Goal: Task Accomplishment & Management: Use online tool/utility

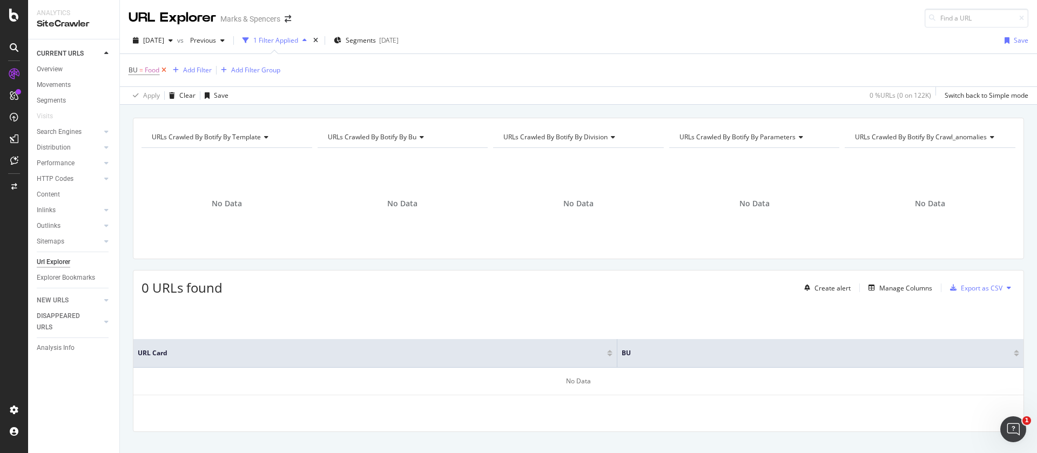
click at [164, 68] on icon at bounding box center [163, 70] width 9 height 11
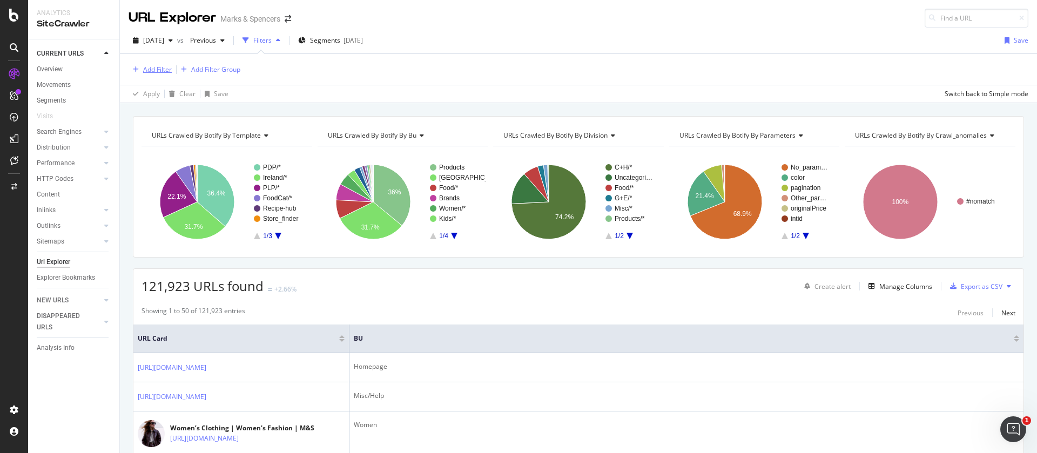
click at [154, 68] on div "Add Filter" at bounding box center [157, 69] width 29 height 9
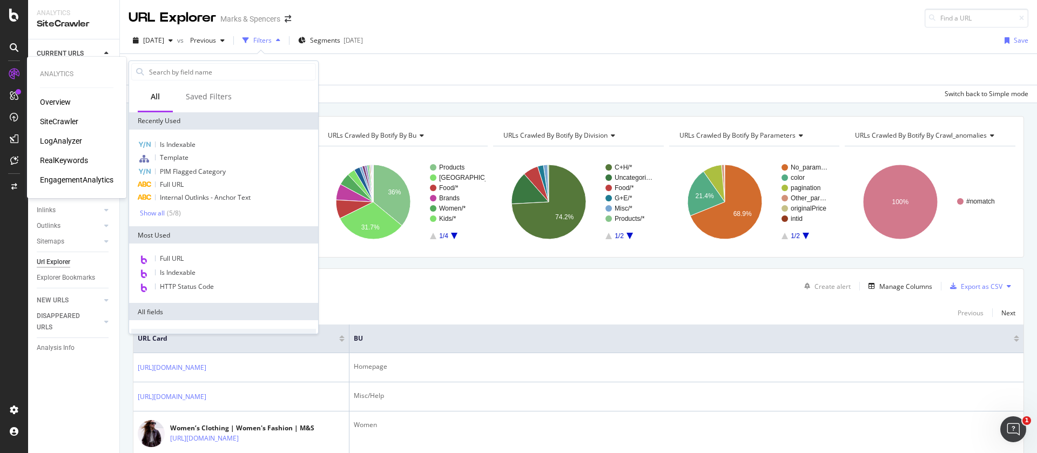
click at [62, 160] on div "RealKeywords" at bounding box center [64, 160] width 48 height 11
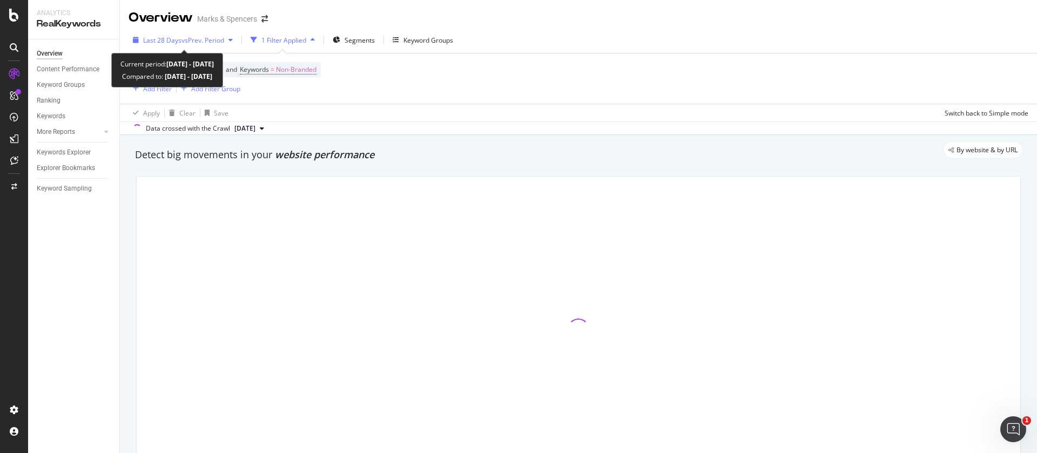
click at [173, 38] on span "Last 28 Days" at bounding box center [162, 40] width 38 height 9
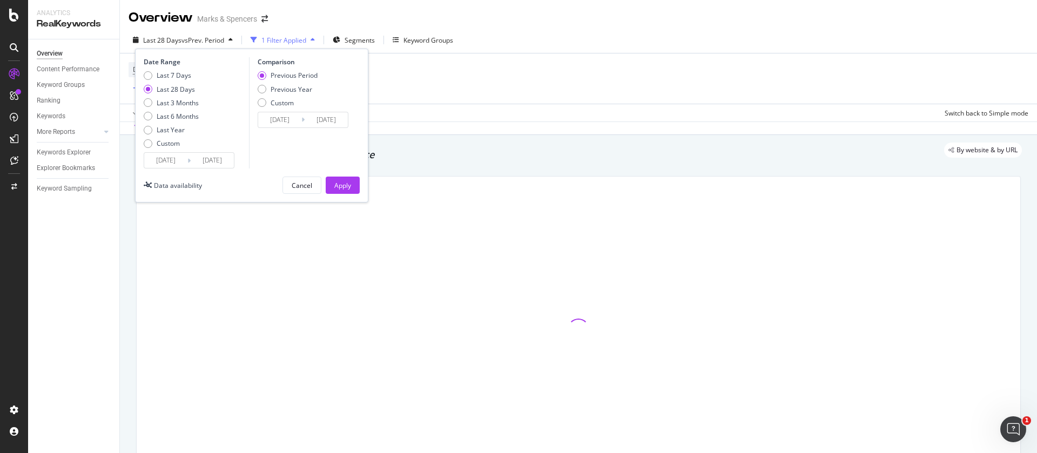
click at [171, 164] on input "[DATE]" at bounding box center [165, 160] width 43 height 15
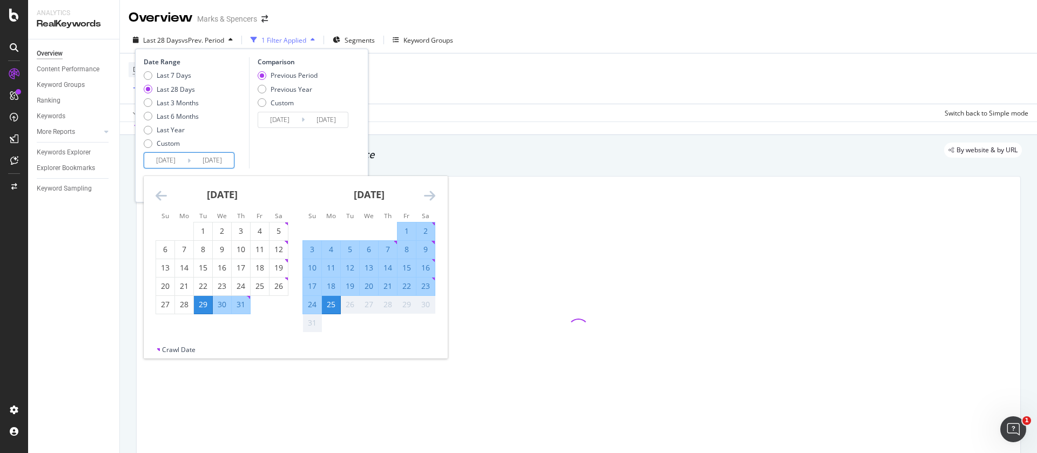
click at [157, 197] on icon "Move backward to switch to the previous month." at bounding box center [161, 195] width 11 height 13
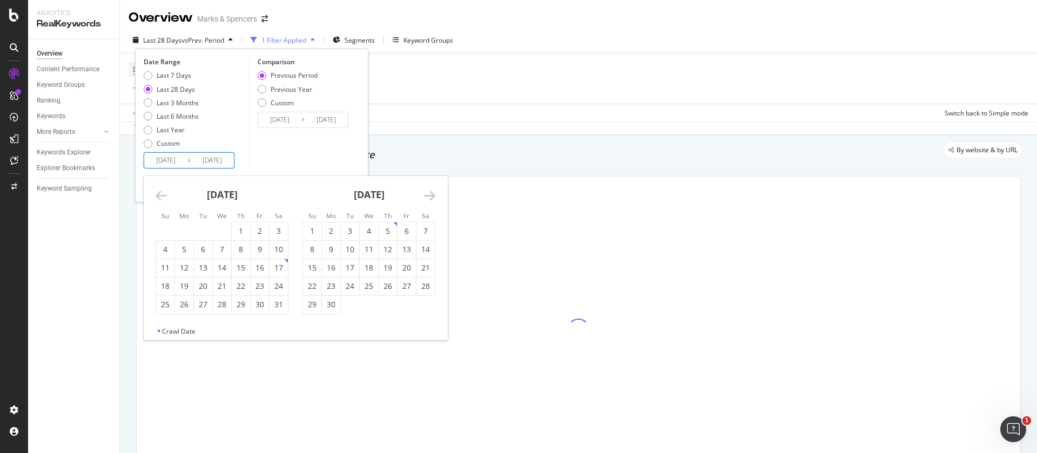
click at [157, 197] on icon "Move backward to switch to the previous month." at bounding box center [161, 195] width 11 height 13
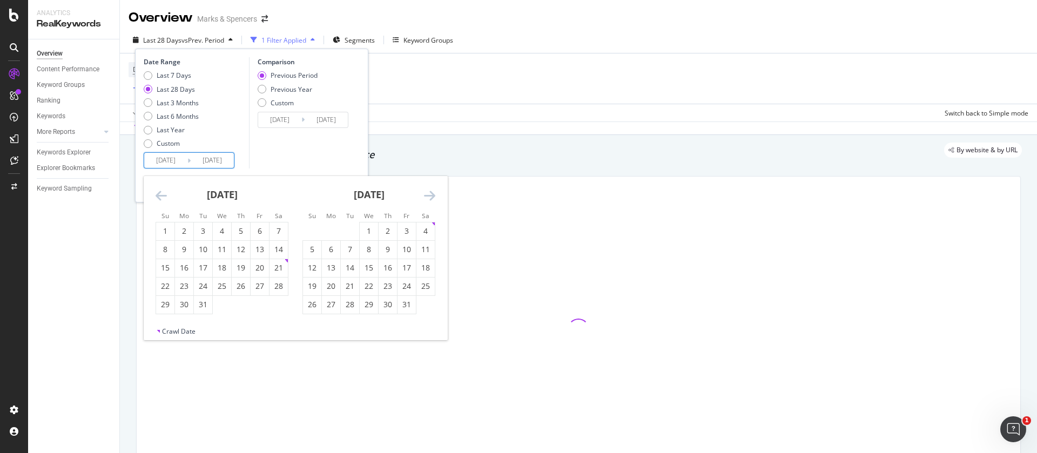
click at [157, 197] on icon "Move backward to switch to the previous month." at bounding box center [161, 195] width 11 height 13
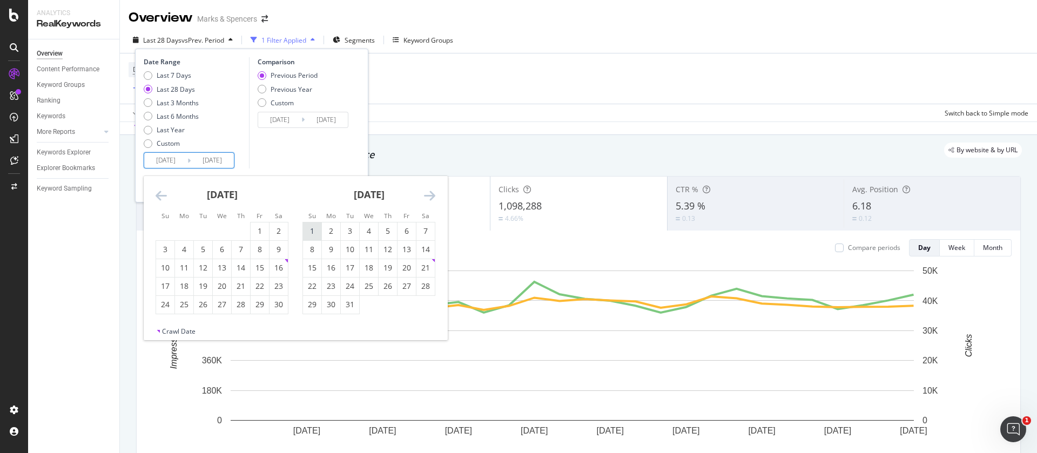
click at [315, 227] on div "1" at bounding box center [312, 231] width 18 height 11
type input "[DATE]"
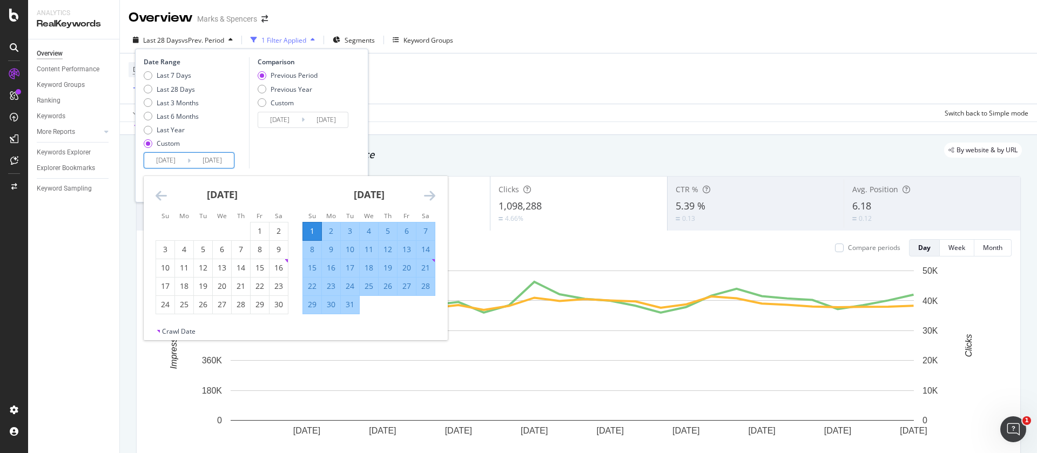
click at [349, 304] on div "31" at bounding box center [350, 304] width 18 height 11
type input "[DATE]"
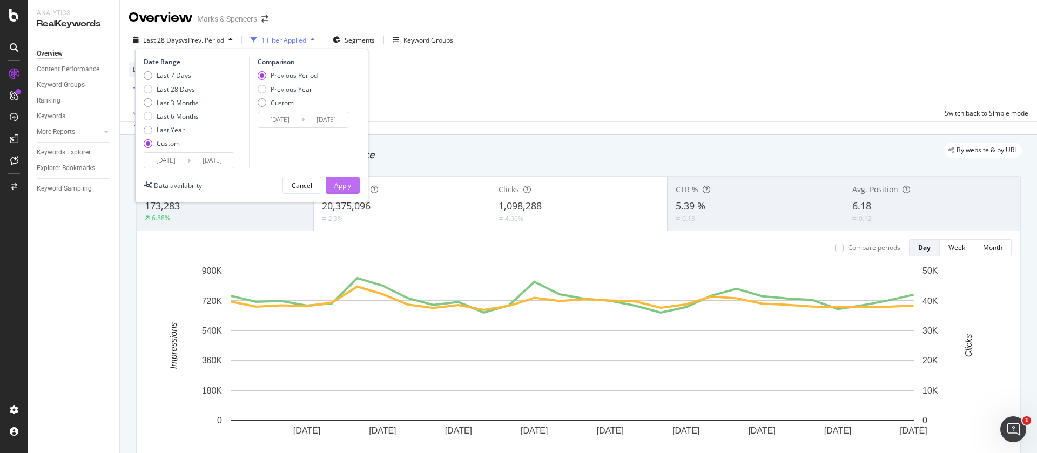
click at [330, 186] on button "Apply" at bounding box center [343, 185] width 34 height 17
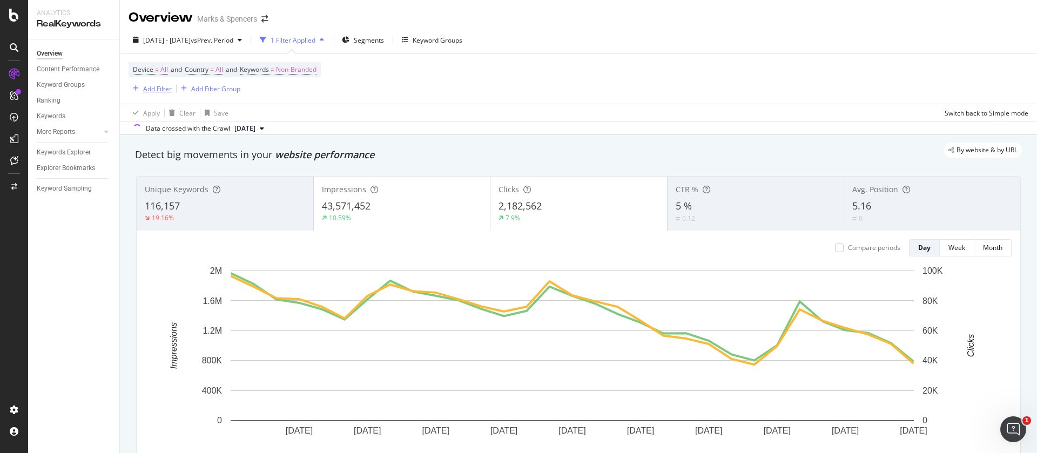
click at [154, 85] on div "Add Filter" at bounding box center [157, 88] width 29 height 9
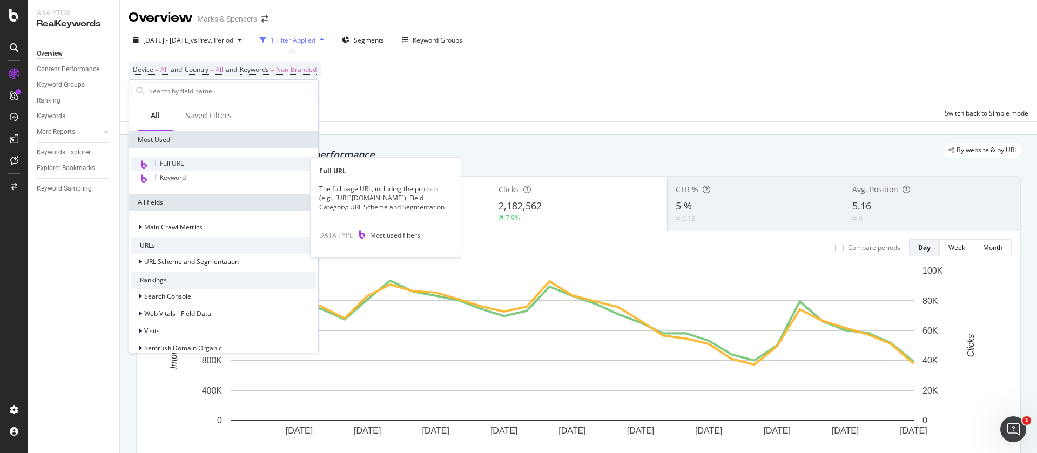
click at [170, 163] on span "Full URL" at bounding box center [172, 163] width 24 height 9
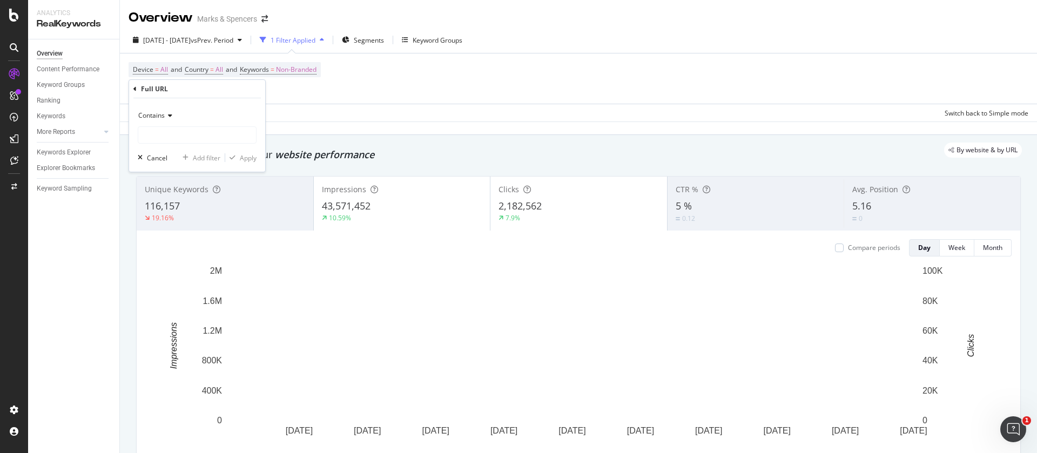
click at [186, 134] on input "text" at bounding box center [197, 134] width 118 height 17
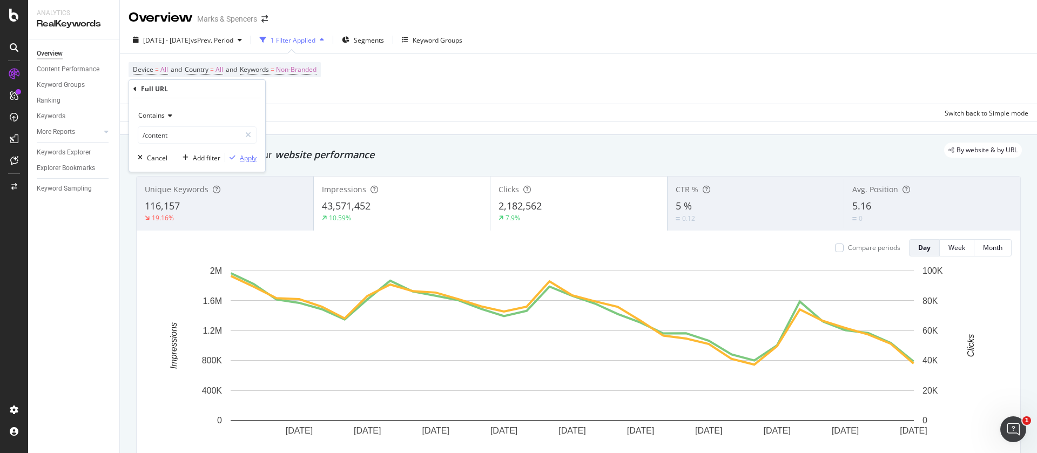
type input "/content"
click at [247, 158] on div "Apply" at bounding box center [248, 157] width 17 height 9
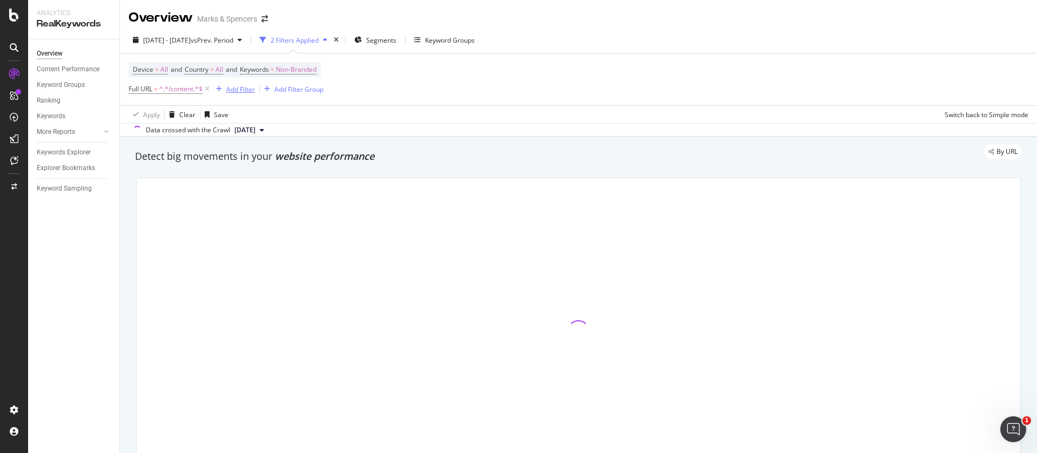
click at [240, 88] on div "Add Filter" at bounding box center [240, 89] width 29 height 9
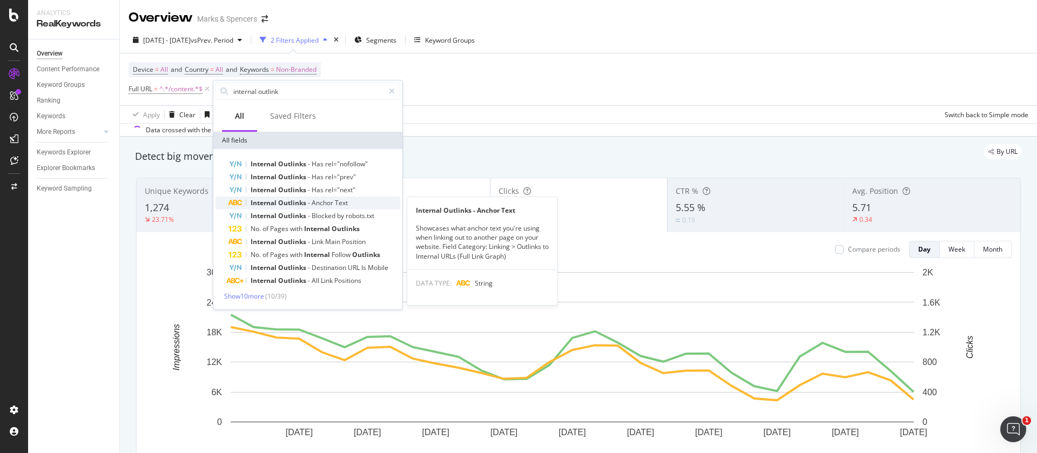
type input "internal outlink"
click at [339, 204] on span "Text" at bounding box center [341, 202] width 13 height 9
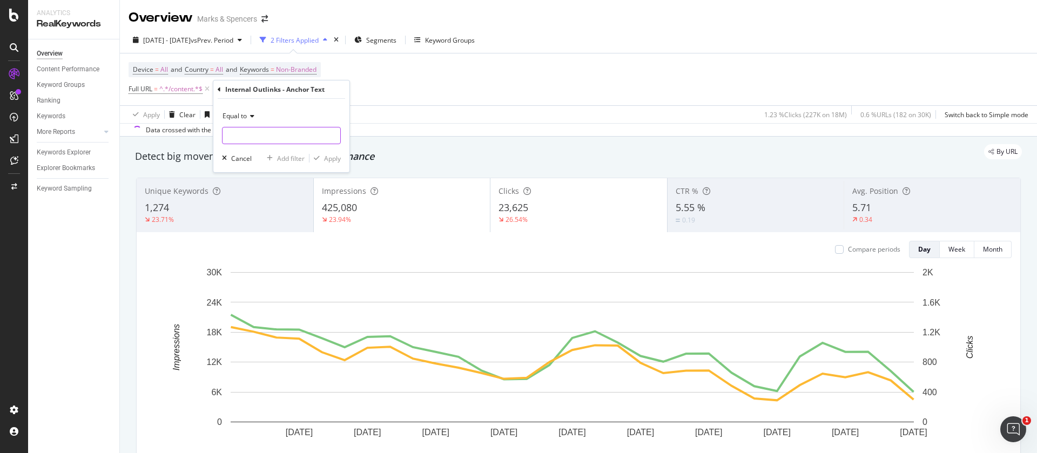
click at [241, 135] on input "text" at bounding box center [282, 135] width 118 height 17
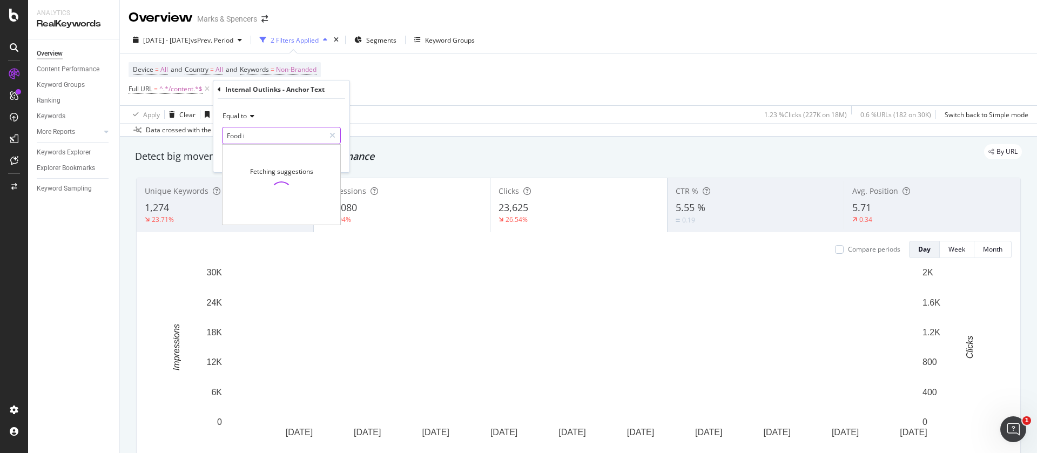
type input "Food in"
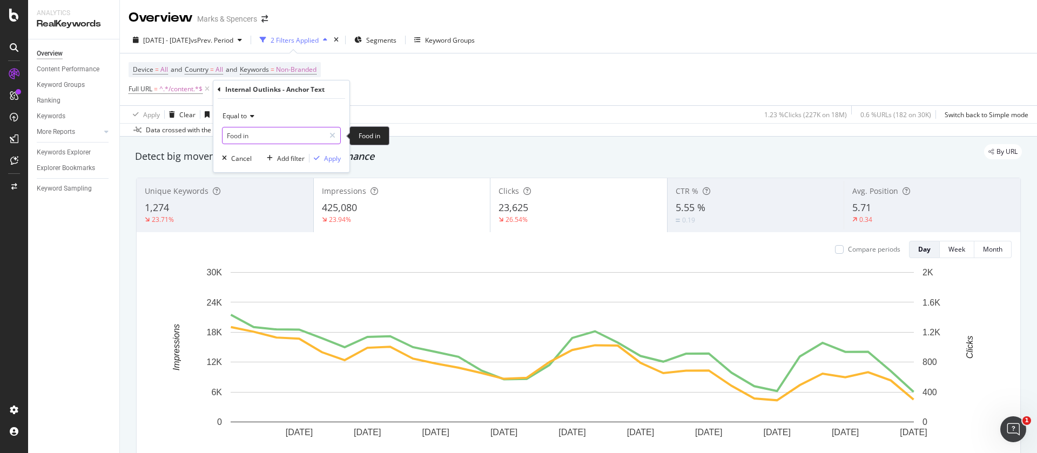
click at [271, 141] on input "Food in" at bounding box center [274, 135] width 102 height 17
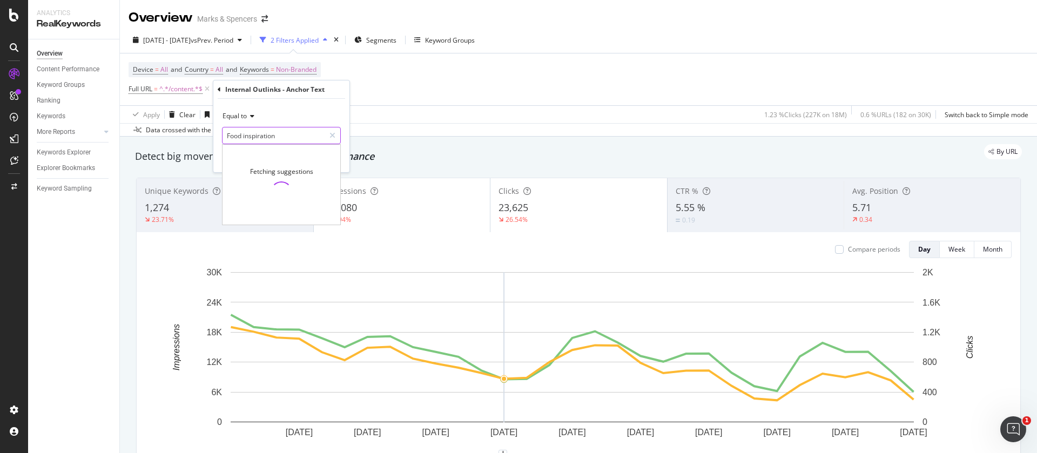
type input "Food inspiration"
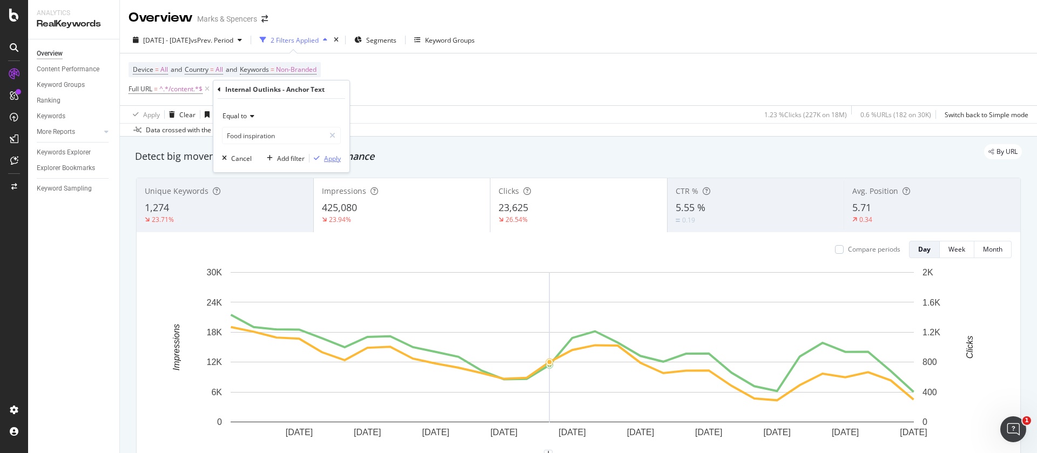
click at [327, 154] on div "Apply" at bounding box center [332, 158] width 17 height 9
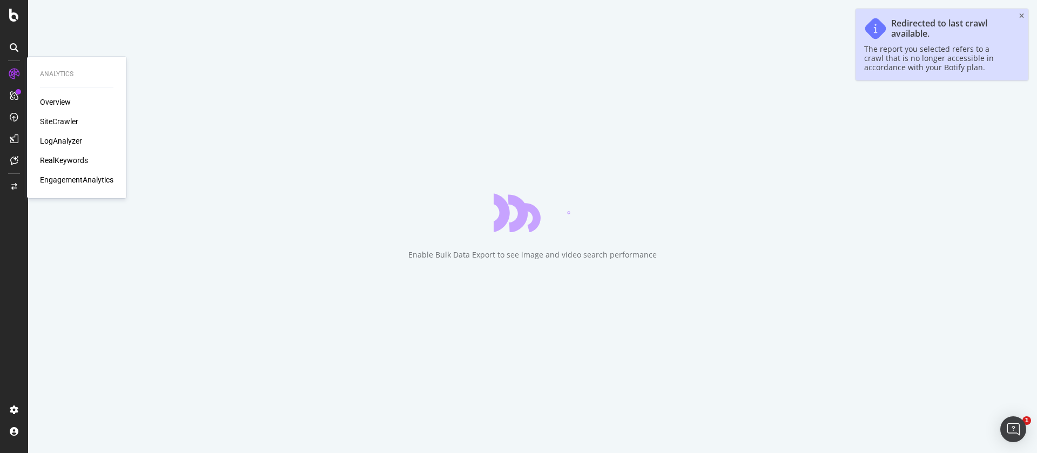
click at [57, 156] on div "RealKeywords" at bounding box center [64, 160] width 48 height 11
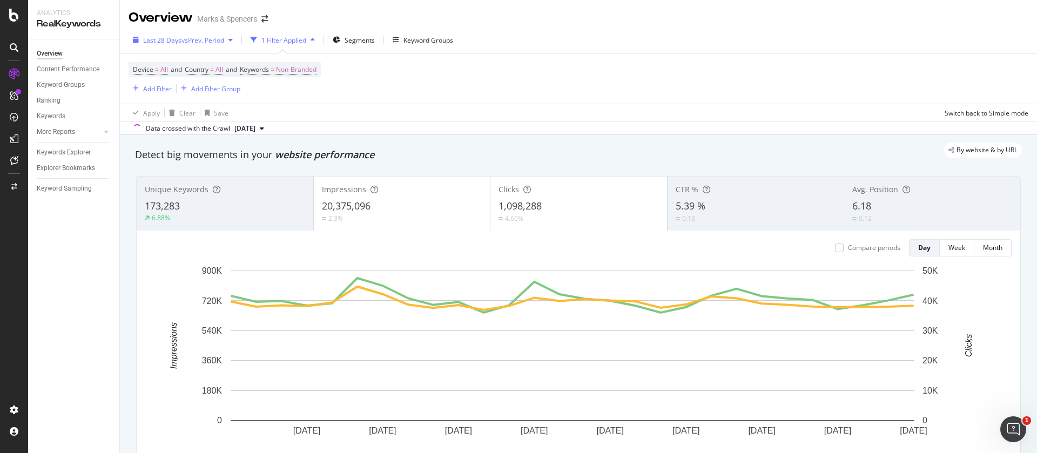
click at [172, 34] on div "Last 28 Days vs Prev. Period" at bounding box center [183, 40] width 109 height 16
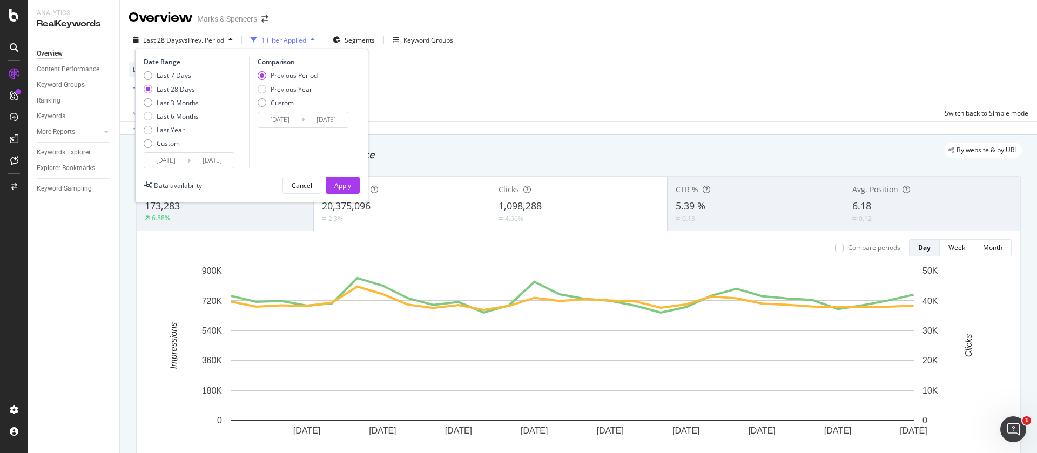
click at [167, 160] on input "[DATE]" at bounding box center [165, 160] width 43 height 15
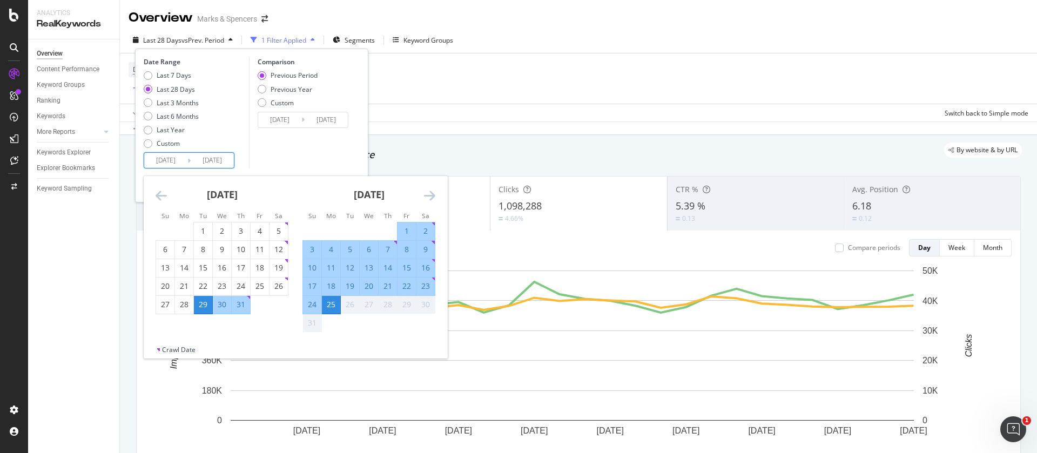
click at [251, 152] on div "Comparison Previous Period Previous Year Custom 2025/07/01 Navigate forward to …" at bounding box center [300, 112] width 103 height 111
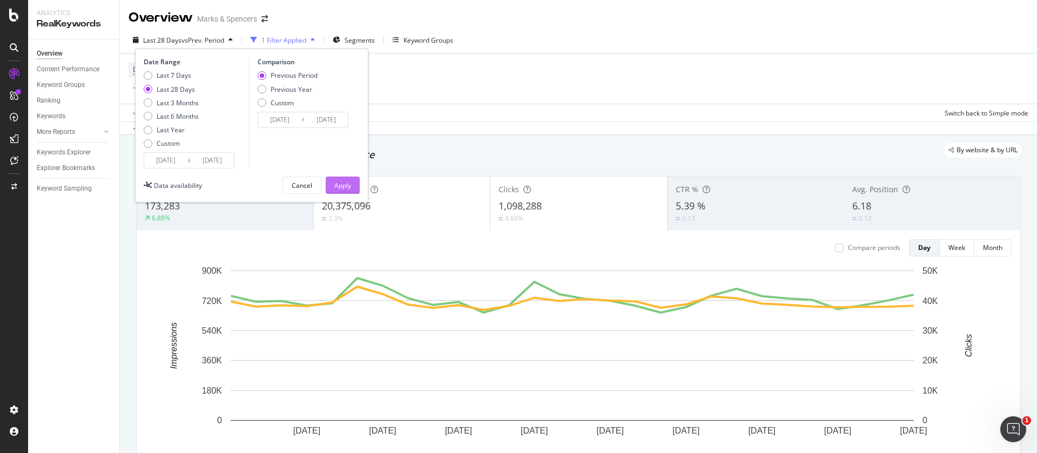
click at [338, 188] on div "Apply" at bounding box center [342, 185] width 17 height 9
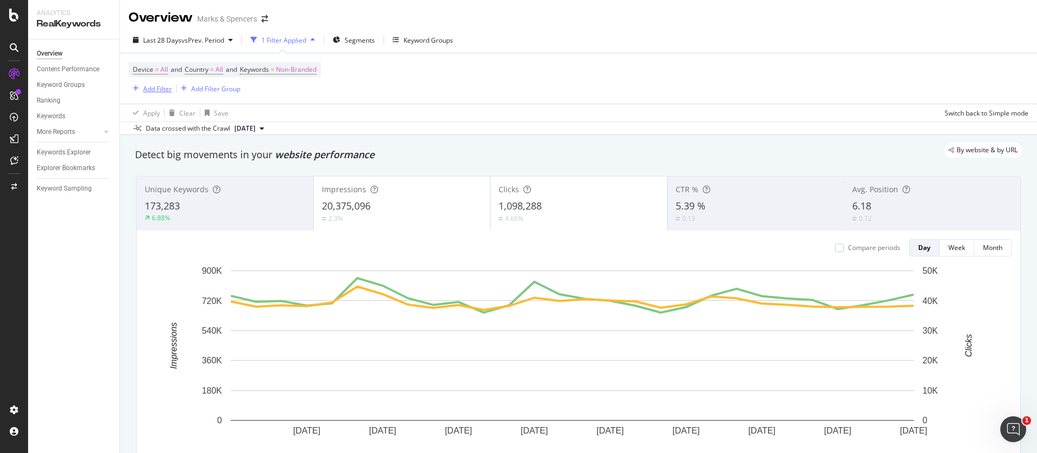
click at [150, 93] on div "Add Filter" at bounding box center [157, 88] width 29 height 9
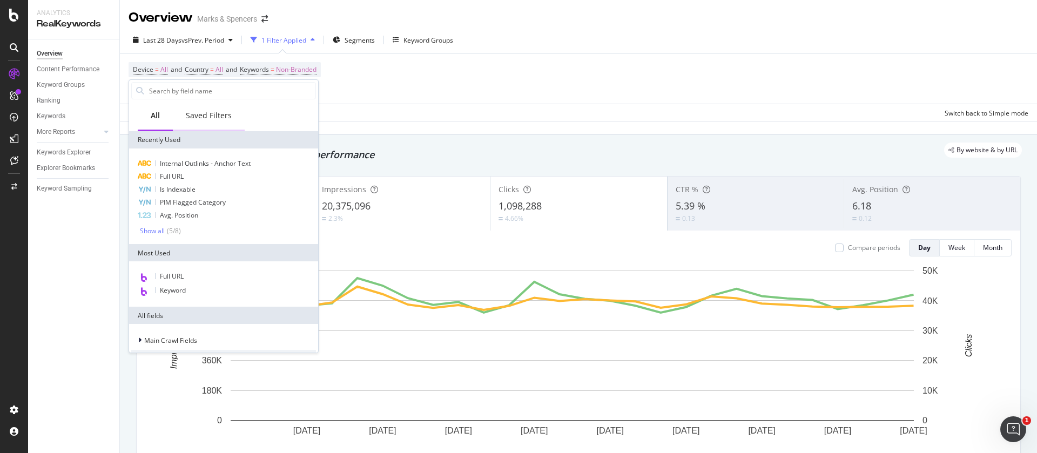
click at [206, 114] on div "Saved Filters" at bounding box center [209, 115] width 46 height 11
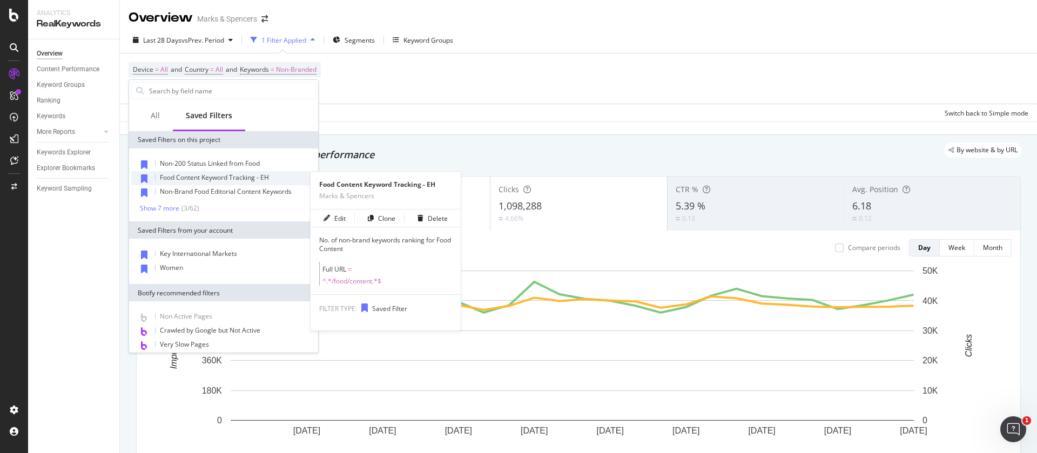
click at [204, 179] on span "Food Content Keyword Tracking - EH" at bounding box center [214, 177] width 109 height 9
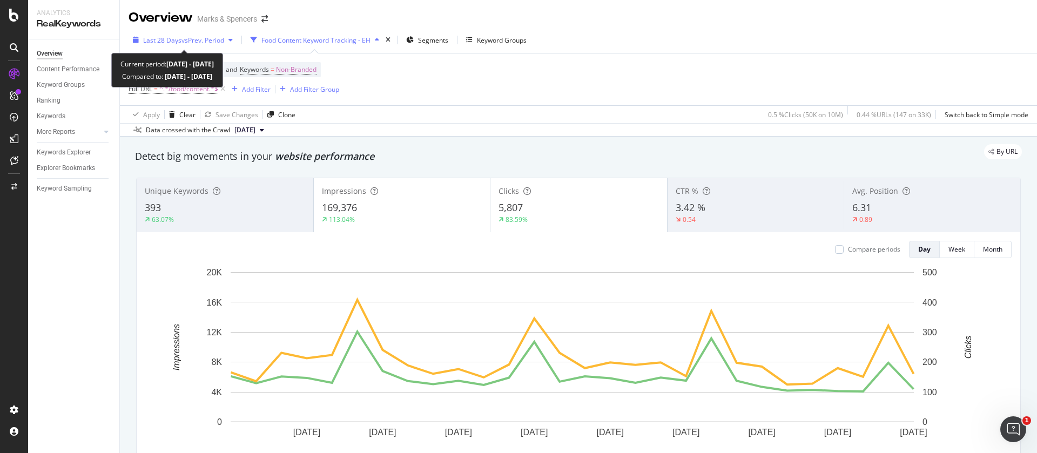
click at [180, 42] on span "Last 28 Days" at bounding box center [162, 40] width 38 height 9
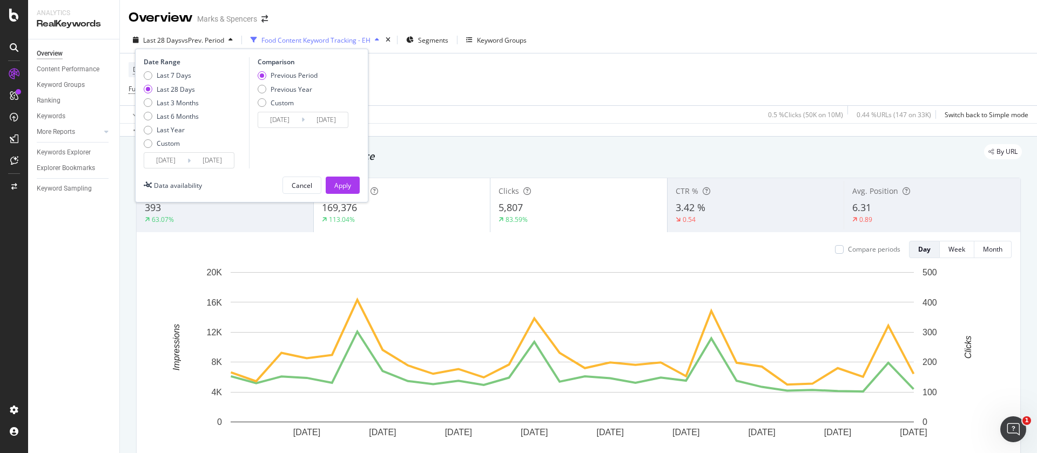
click at [171, 157] on input "[DATE]" at bounding box center [165, 160] width 43 height 15
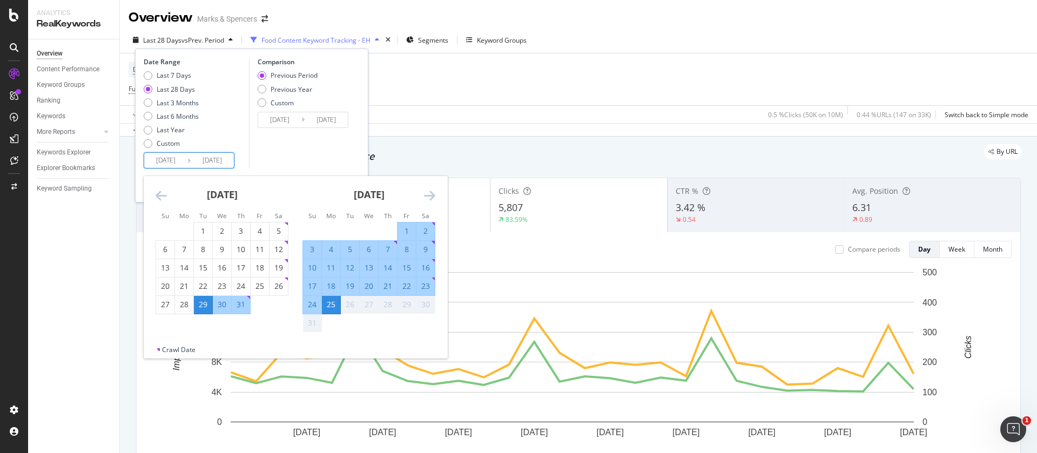
click at [200, 230] on div "1" at bounding box center [203, 231] width 18 height 11
type input "[DATE]"
type input "2025/05/06"
type input "2025/06/30"
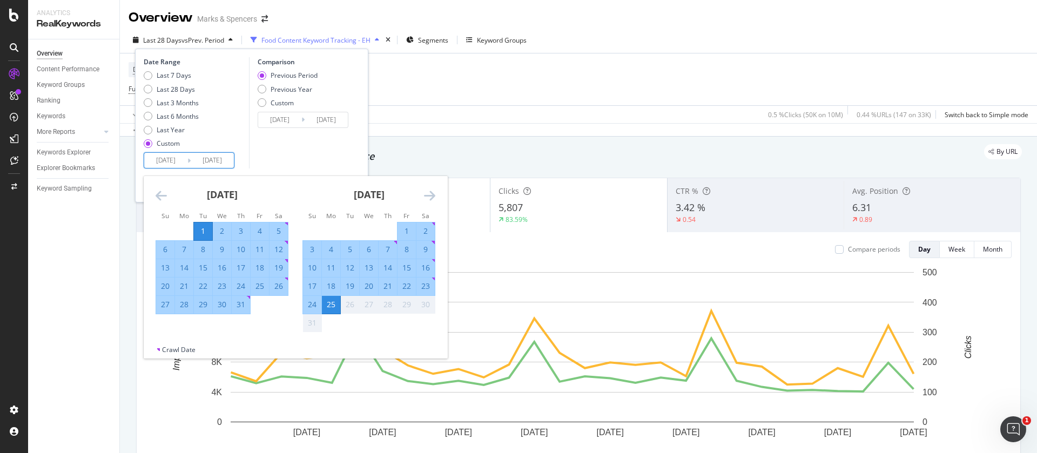
click at [245, 301] on div "31" at bounding box center [241, 304] width 18 height 11
type input "2025/07/31"
type input "2025/05/31"
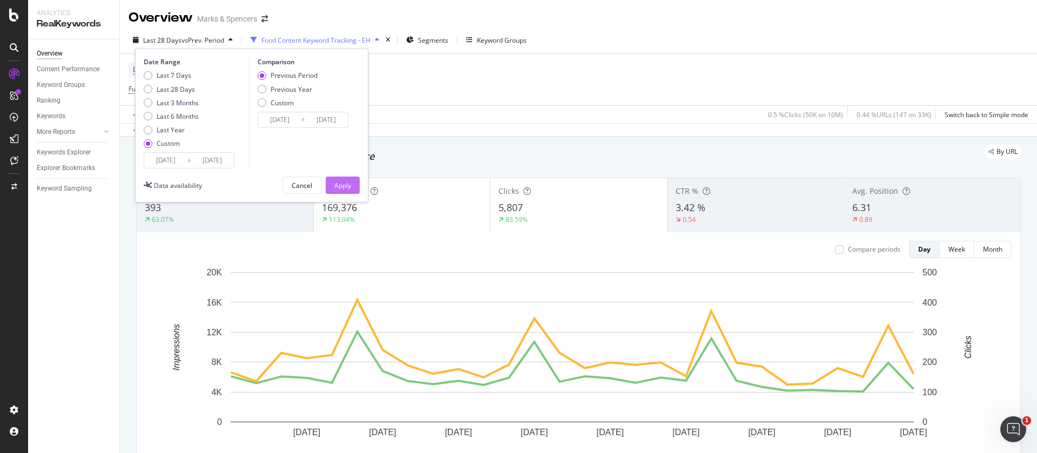
click at [337, 181] on div "Apply" at bounding box center [342, 185] width 17 height 9
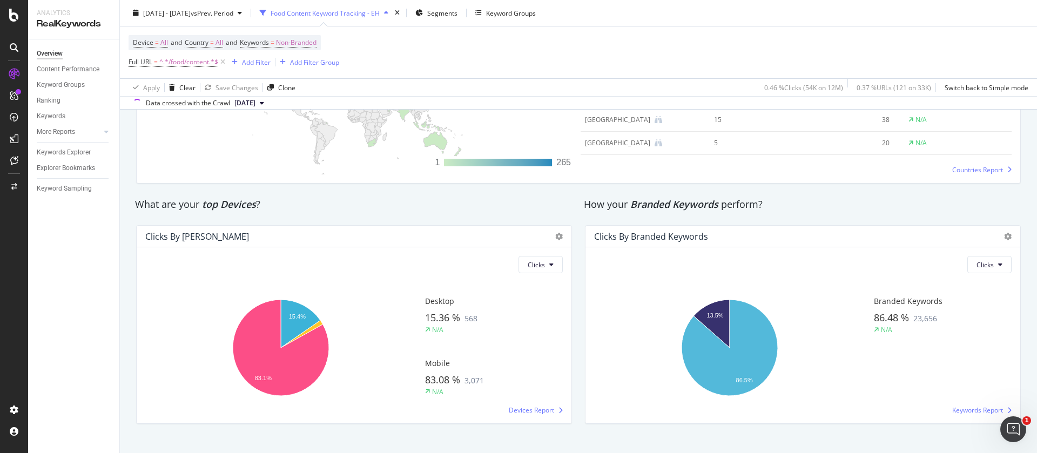
scroll to position [1731, 0]
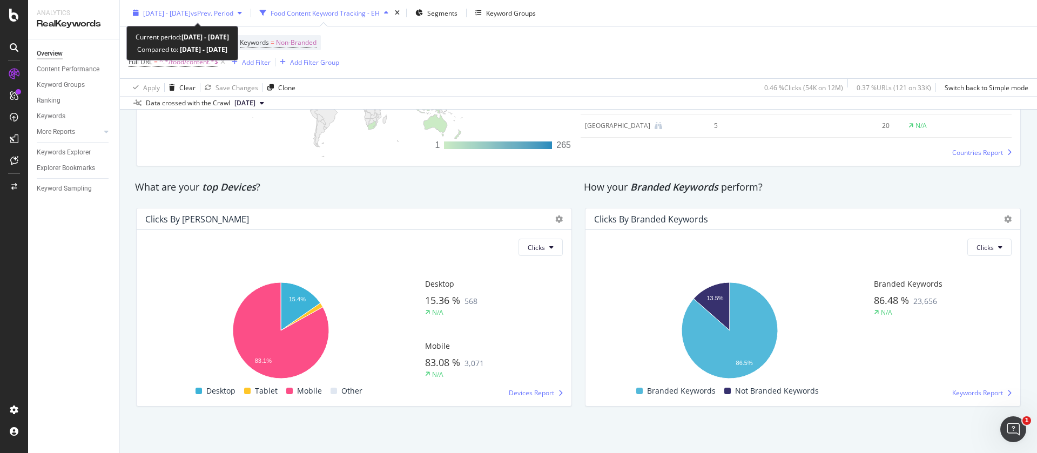
click at [167, 18] on div "2025 Jul. 1st - Jul. 31st vs Prev. Period" at bounding box center [188, 13] width 118 height 16
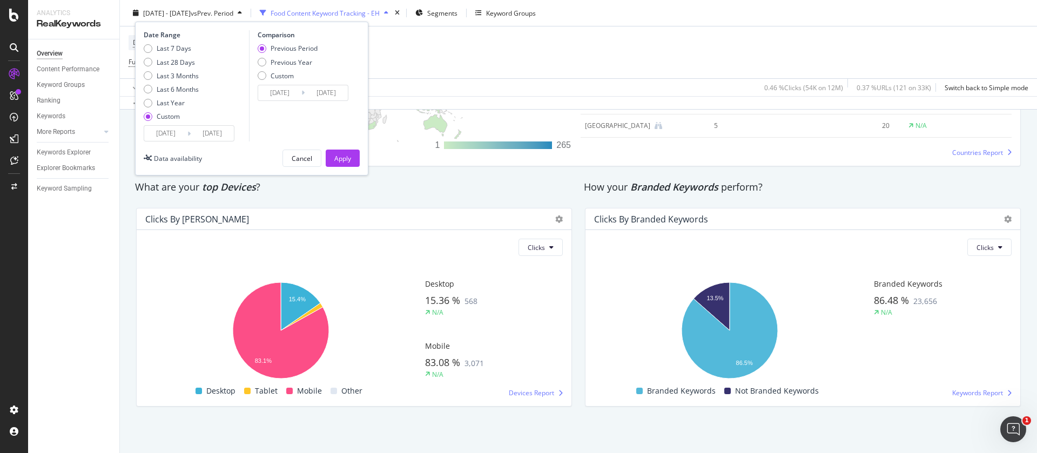
click at [167, 137] on input "[DATE]" at bounding box center [165, 133] width 43 height 15
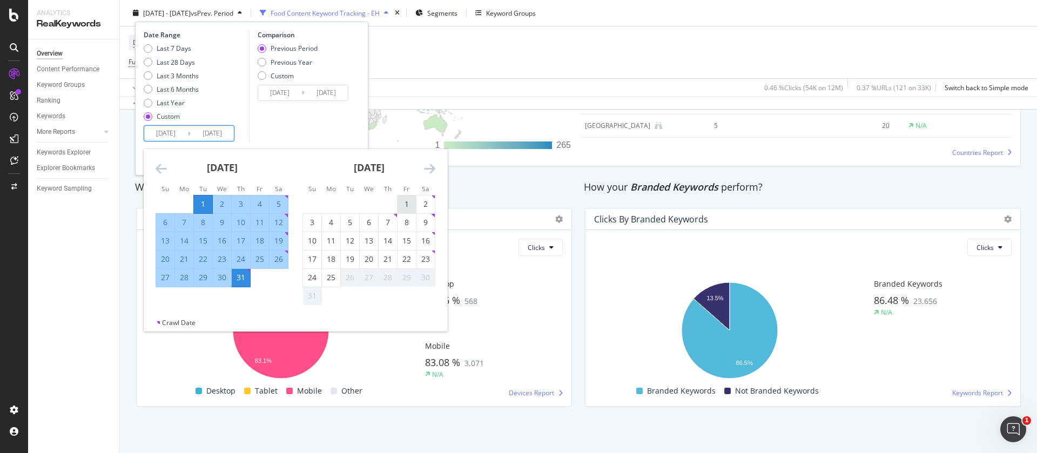
click at [410, 202] on div "1" at bounding box center [407, 204] width 18 height 11
type input "2025/08/01"
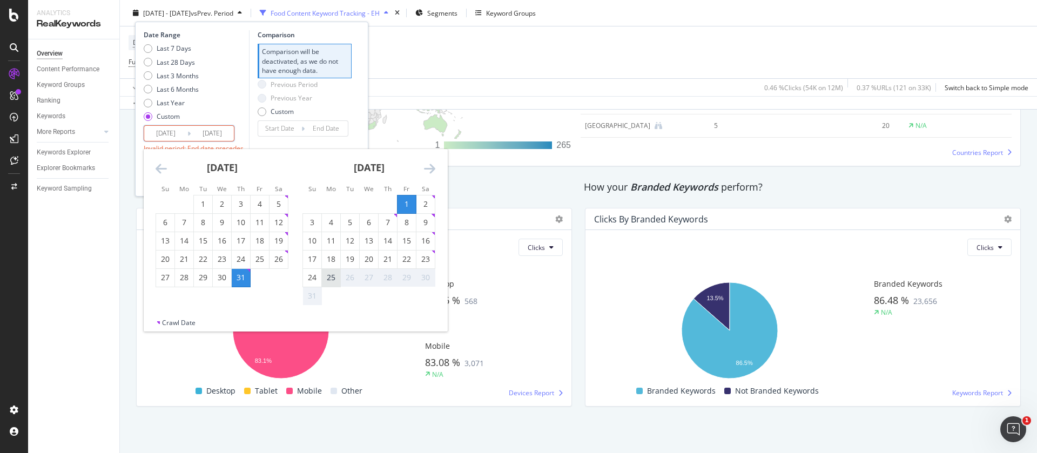
click at [334, 276] on div "25" at bounding box center [331, 277] width 18 height 11
type input "[DATE]"
type input "2025/07/07"
type input "2025/07/31"
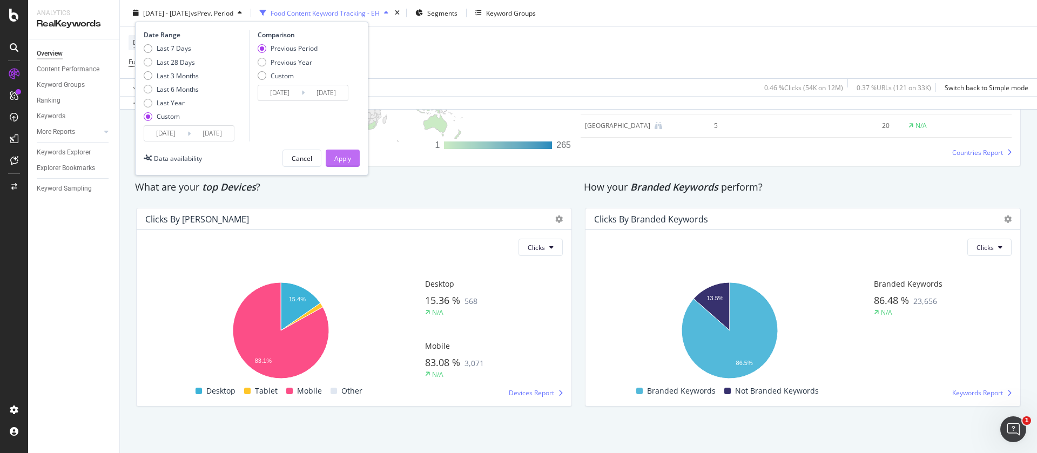
click at [342, 160] on div "Apply" at bounding box center [342, 157] width 17 height 9
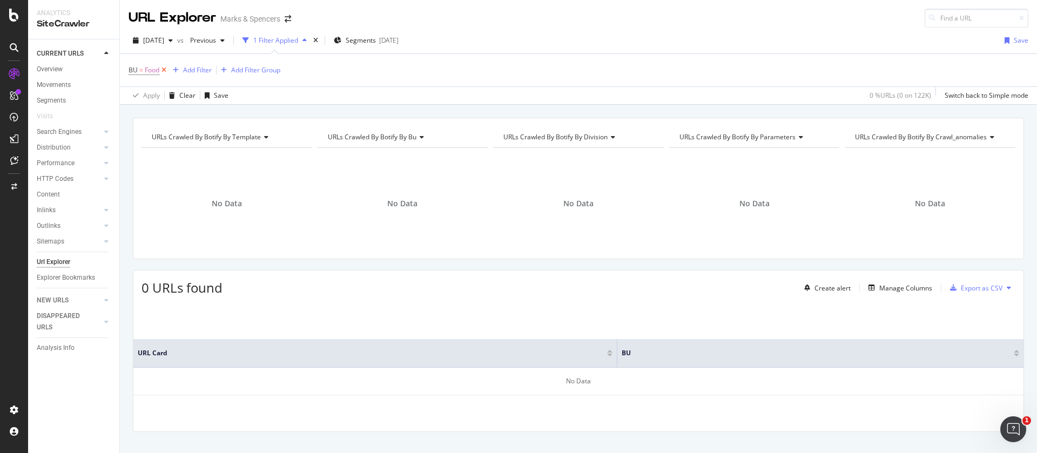
click at [165, 68] on icon at bounding box center [163, 70] width 9 height 11
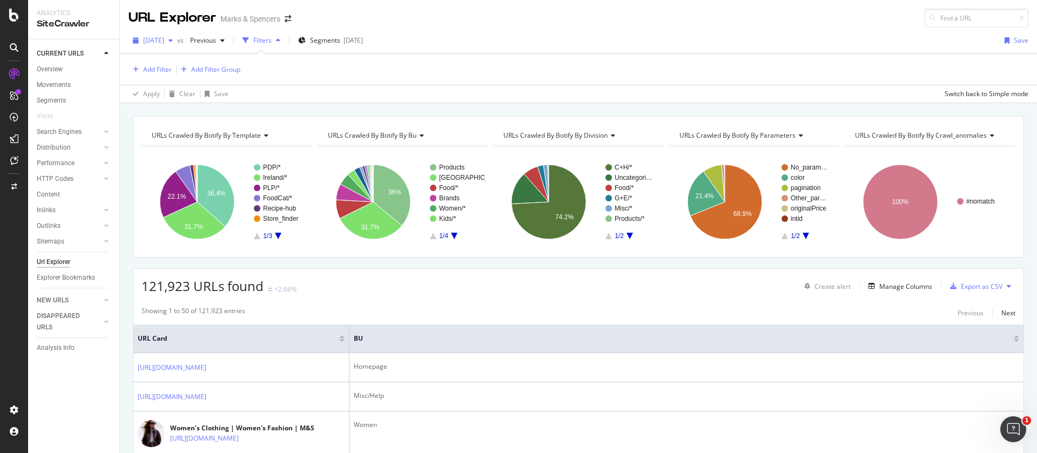
click at [177, 37] on div "button" at bounding box center [170, 40] width 13 height 6
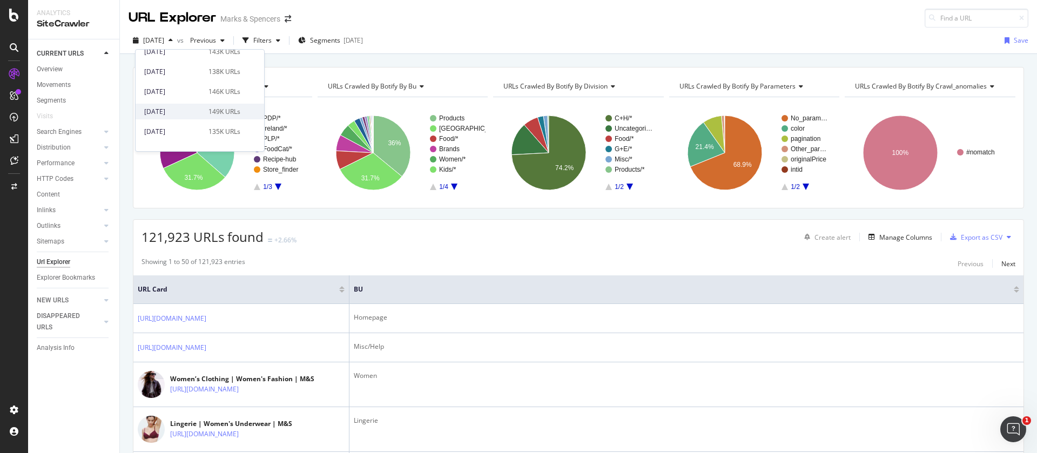
scroll to position [324, 0]
click at [183, 93] on div "[DATE]" at bounding box center [173, 92] width 58 height 10
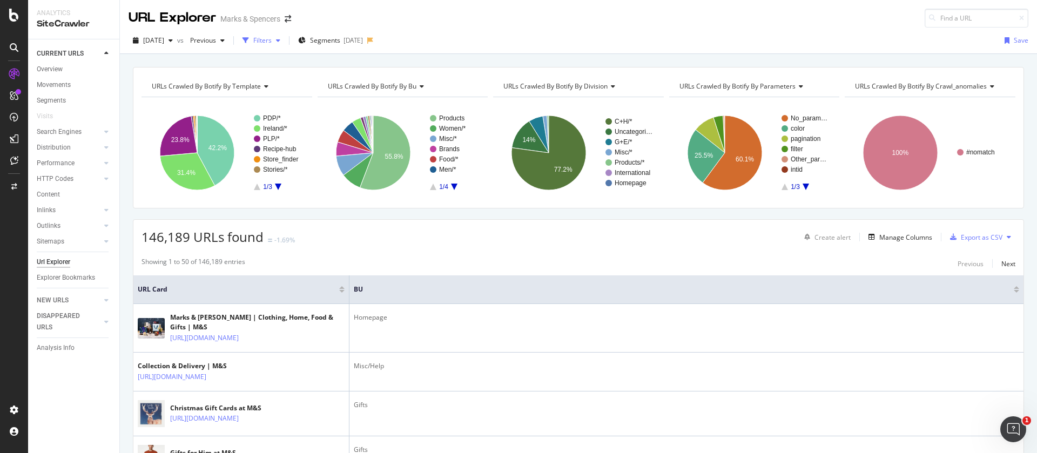
click at [272, 42] on div "Filters" at bounding box center [262, 40] width 18 height 9
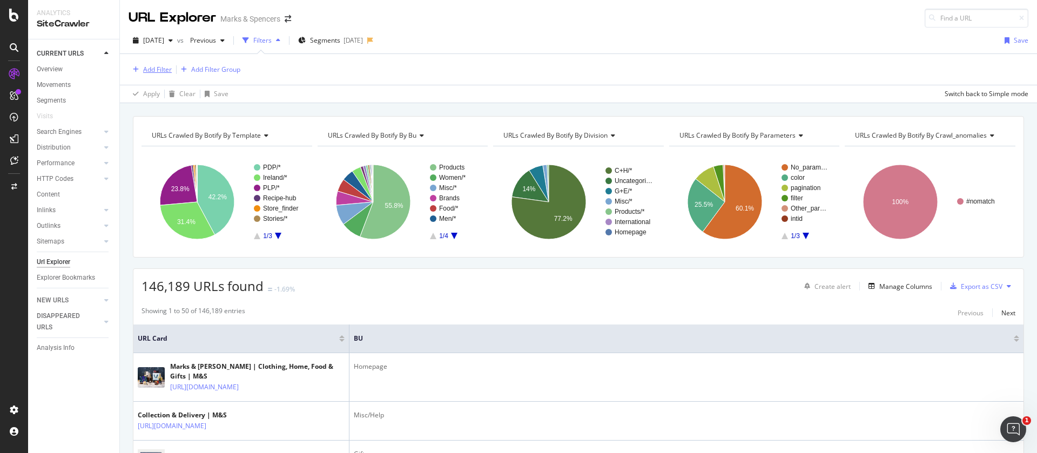
click at [144, 65] on div "Add Filter" at bounding box center [157, 69] width 29 height 9
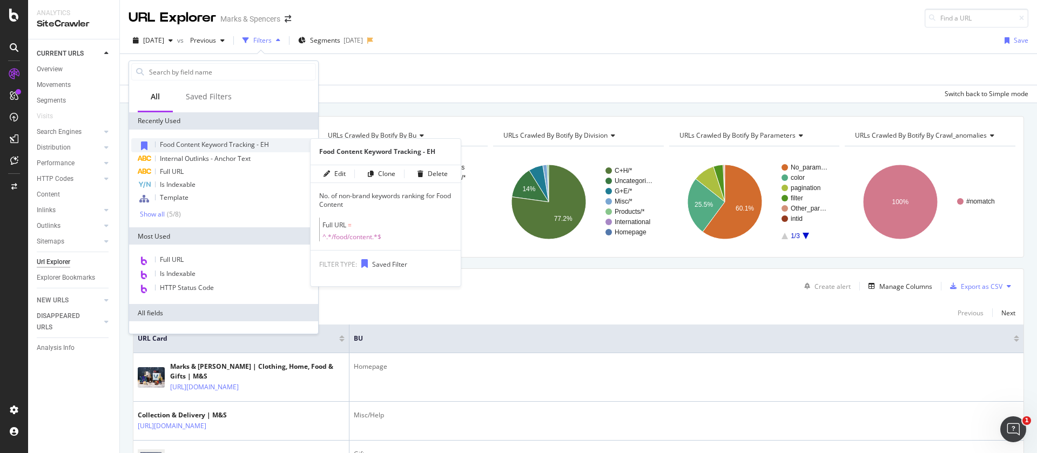
click at [179, 145] on span "Food Content Keyword Tracking - EH" at bounding box center [214, 144] width 109 height 9
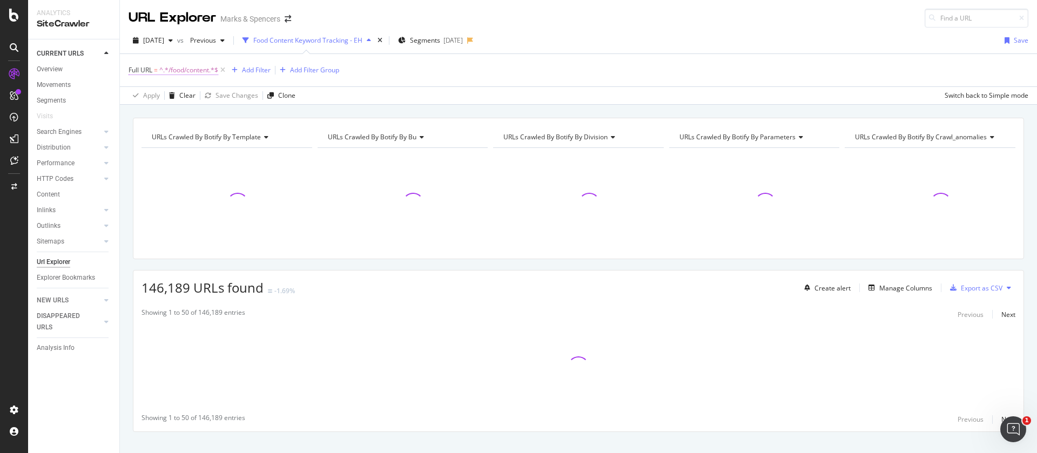
click at [192, 70] on span "^.*/food/content.*$" at bounding box center [188, 70] width 59 height 15
click at [314, 92] on div "Apply Clear Save Changes Clone Switch back to Simple mode" at bounding box center [578, 95] width 917 height 18
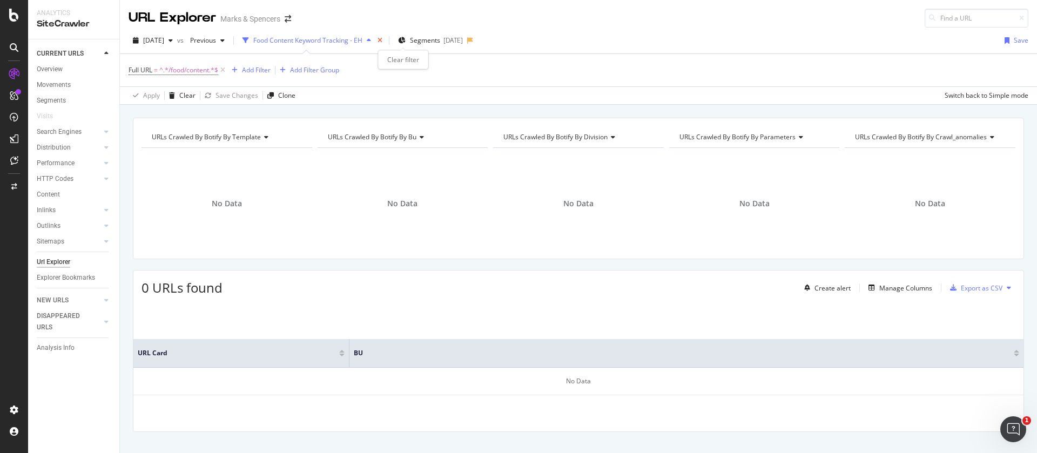
click at [382, 41] on icon "times" at bounding box center [380, 40] width 5 height 6
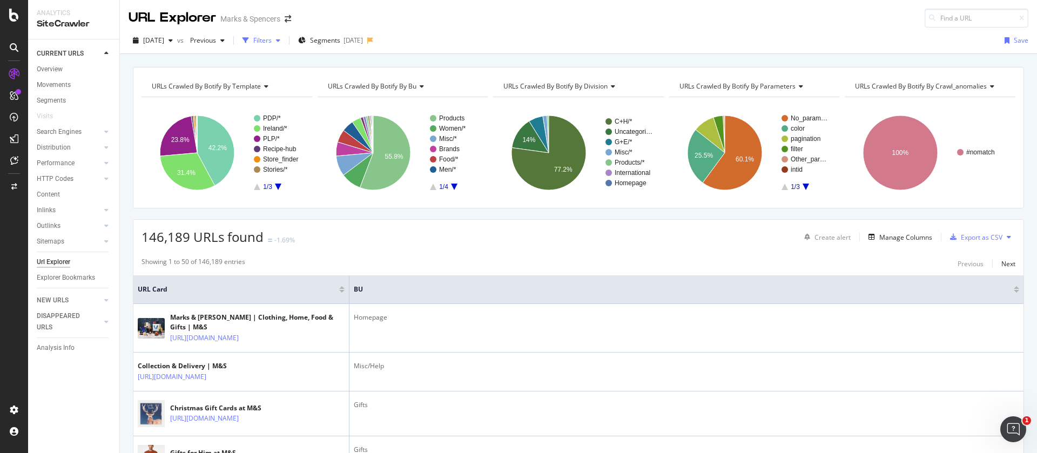
click at [272, 39] on div "Filters" at bounding box center [262, 40] width 18 height 9
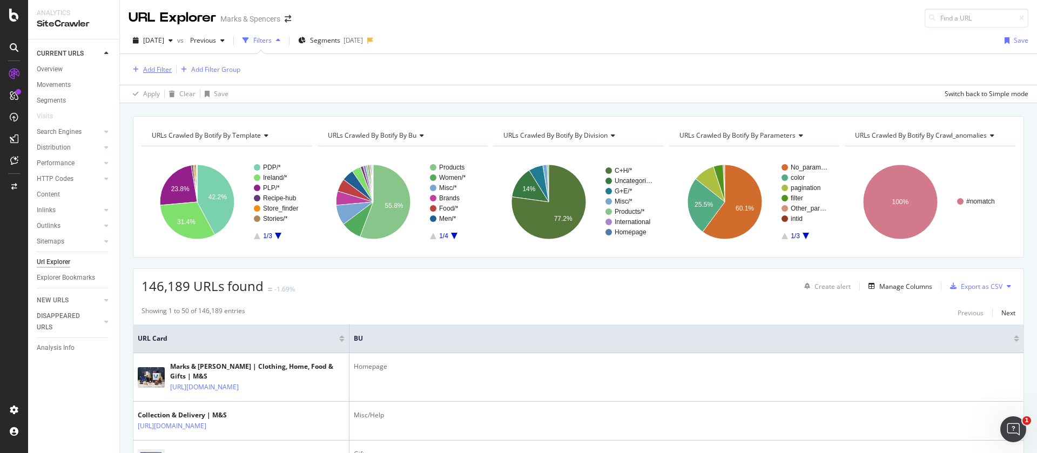
click at [152, 74] on div "Add Filter" at bounding box center [157, 69] width 29 height 9
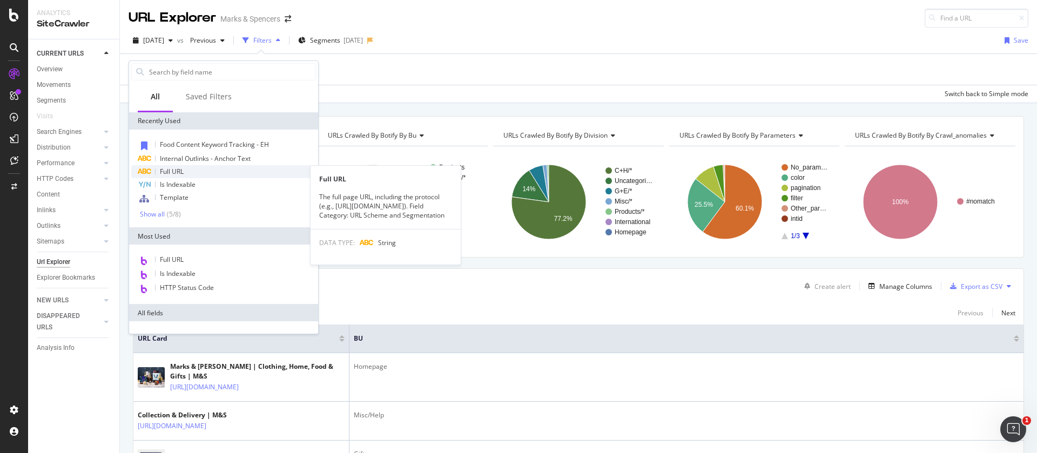
click at [179, 169] on span "Full URL" at bounding box center [172, 171] width 24 height 9
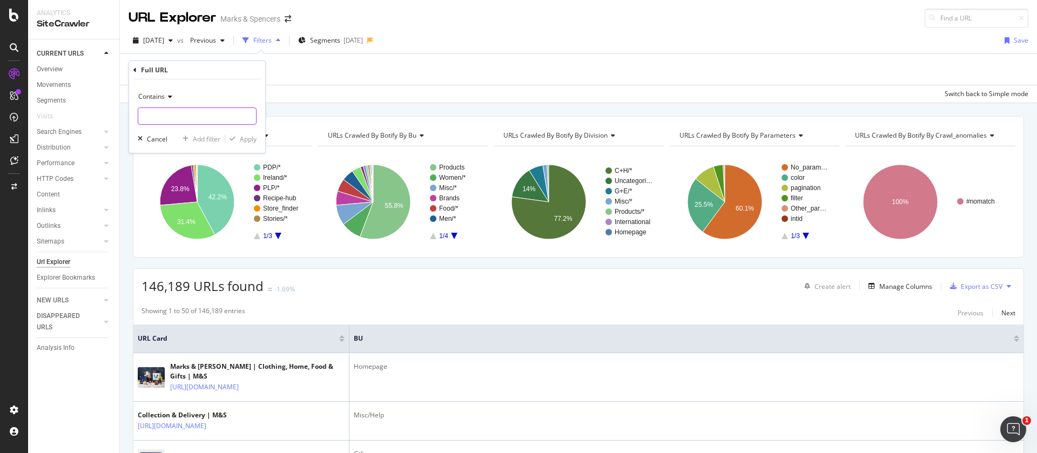
click at [170, 112] on input "text" at bounding box center [197, 115] width 118 height 17
type input "/christmas"
click at [247, 138] on div "Apply" at bounding box center [248, 138] width 17 height 9
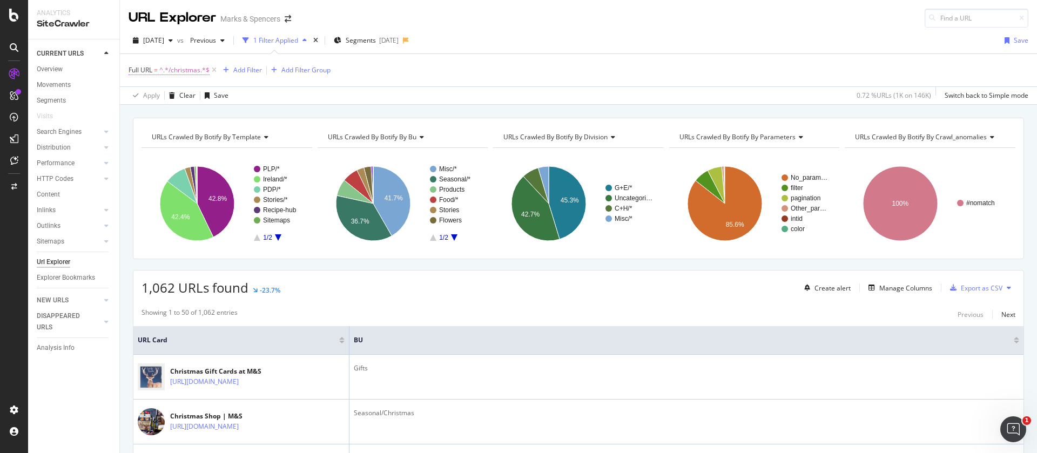
click at [183, 67] on span "^.*/christmas.*$" at bounding box center [184, 70] width 50 height 15
click at [144, 111] on input "/christmas" at bounding box center [189, 114] width 102 height 17
click at [142, 109] on input "/christmas" at bounding box center [189, 114] width 102 height 17
type input "/l/christmas"
click at [253, 136] on div "Apply" at bounding box center [248, 137] width 17 height 9
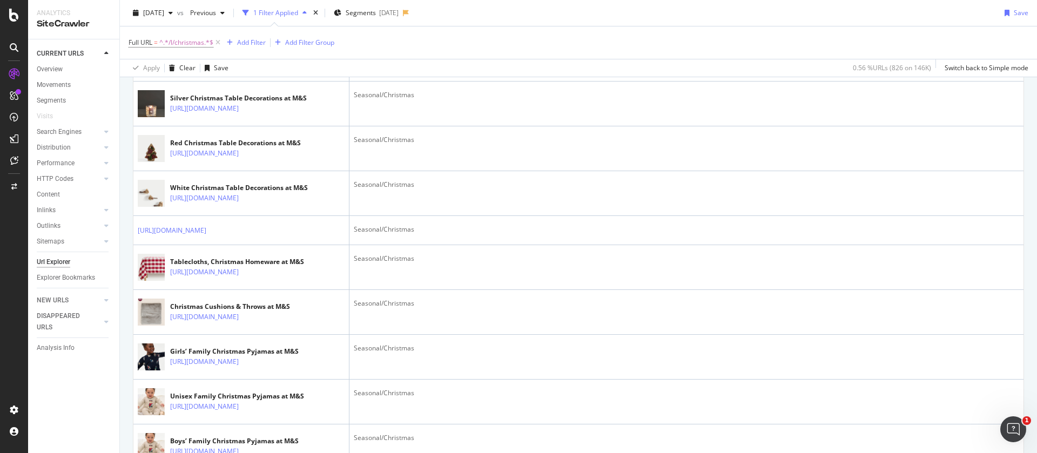
scroll to position [1296, 0]
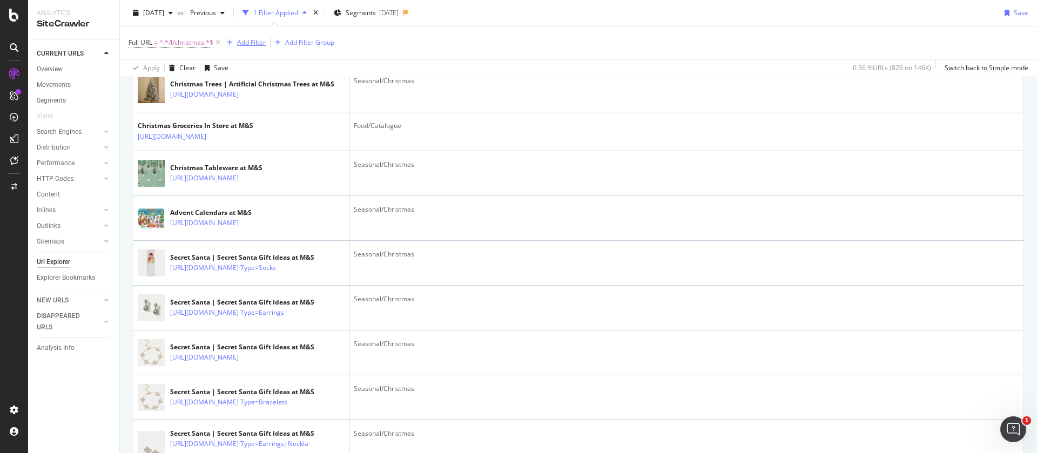
click at [235, 42] on div "button" at bounding box center [230, 42] width 15 height 6
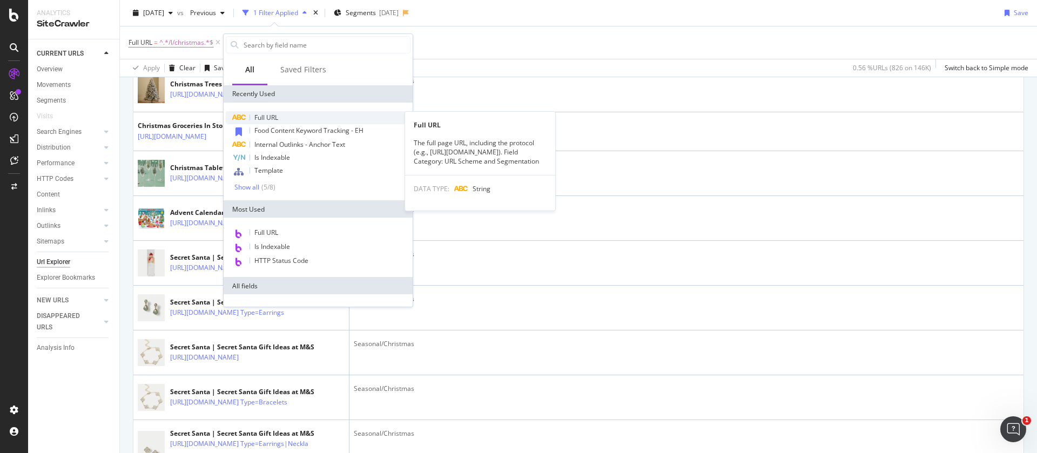
click at [275, 113] on span "Full URL" at bounding box center [266, 117] width 24 height 9
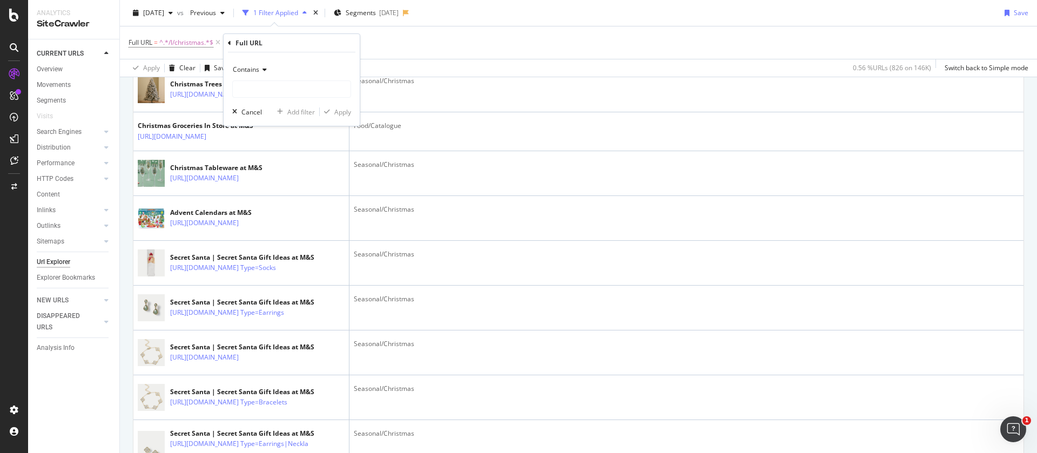
click at [255, 61] on div "Contains" at bounding box center [291, 69] width 119 height 17
click at [261, 191] on span "Doesn't contain" at bounding box center [261, 190] width 47 height 9
click at [256, 86] on input "text" at bounding box center [292, 88] width 118 height 17
type input "="
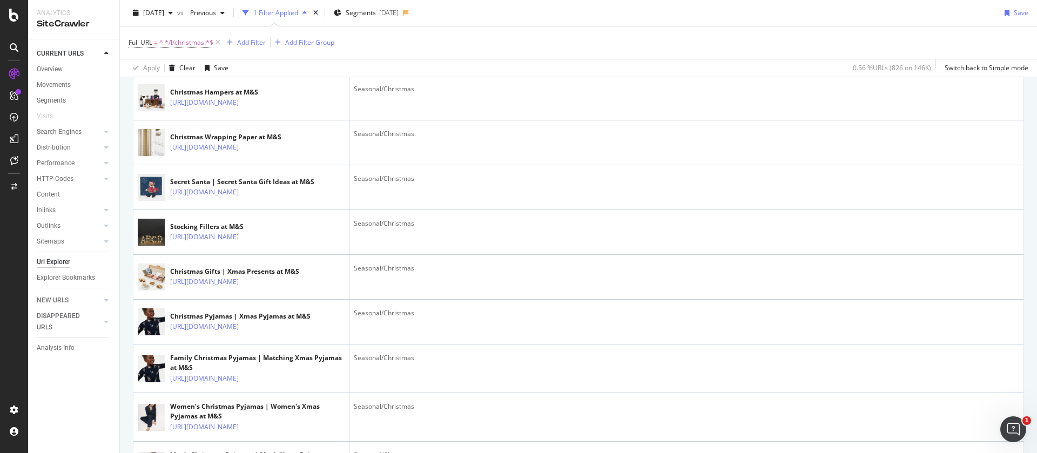
scroll to position [81, 0]
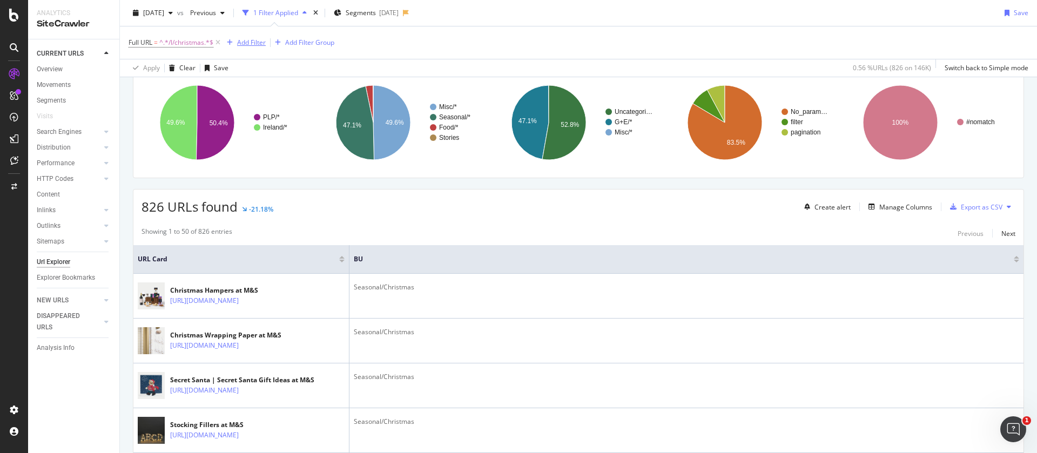
click at [251, 37] on div "Add Filter" at bounding box center [244, 43] width 43 height 12
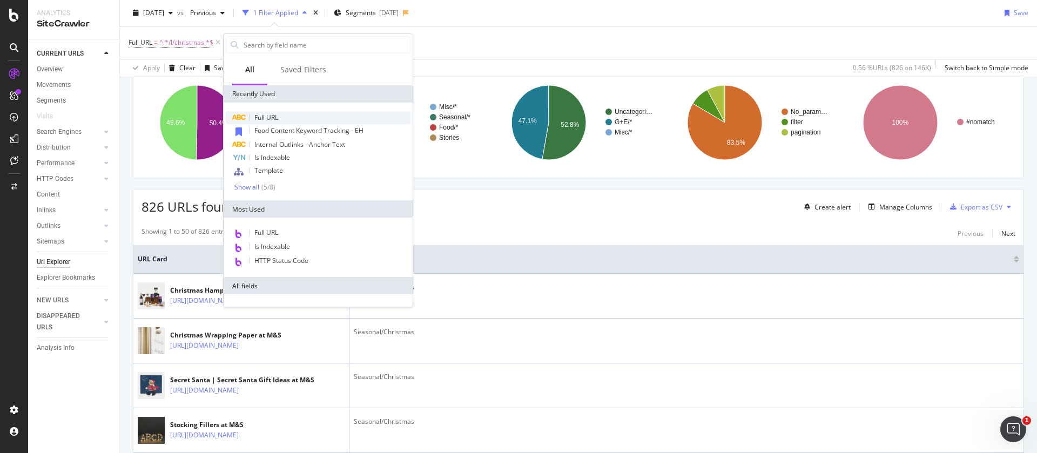
click at [275, 114] on span "Full URL" at bounding box center [266, 117] width 24 height 9
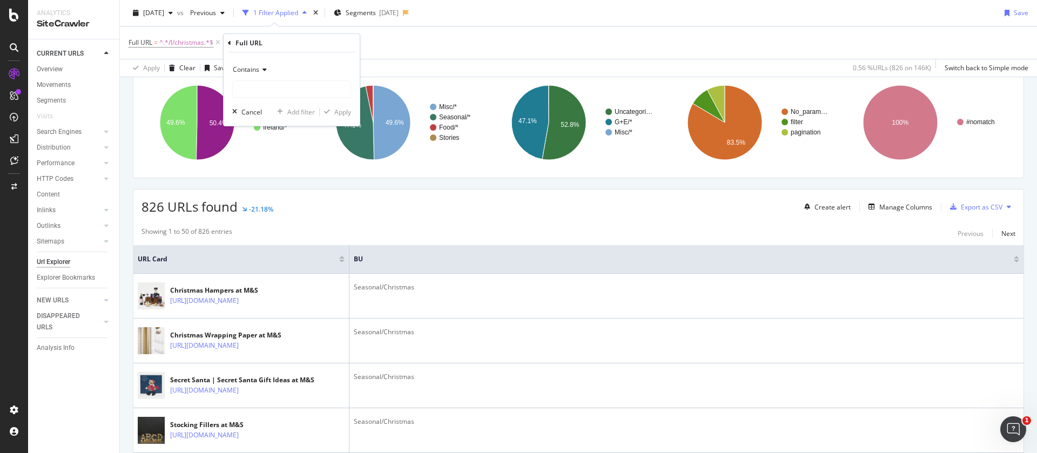
click at [261, 73] on div "Contains" at bounding box center [291, 69] width 119 height 17
click at [258, 188] on span "Doesn't contain" at bounding box center [261, 190] width 47 height 9
click at [260, 86] on input "text" at bounding box center [292, 88] width 118 height 17
type input "filter="
click at [342, 111] on div "Apply" at bounding box center [342, 111] width 17 height 9
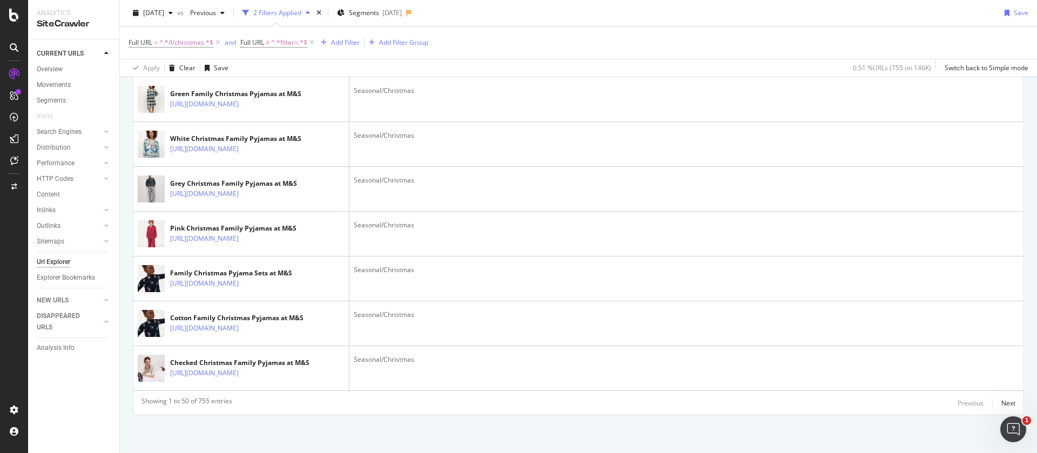
scroll to position [2741, 0]
click at [1001, 403] on div "Next" at bounding box center [1008, 403] width 14 height 9
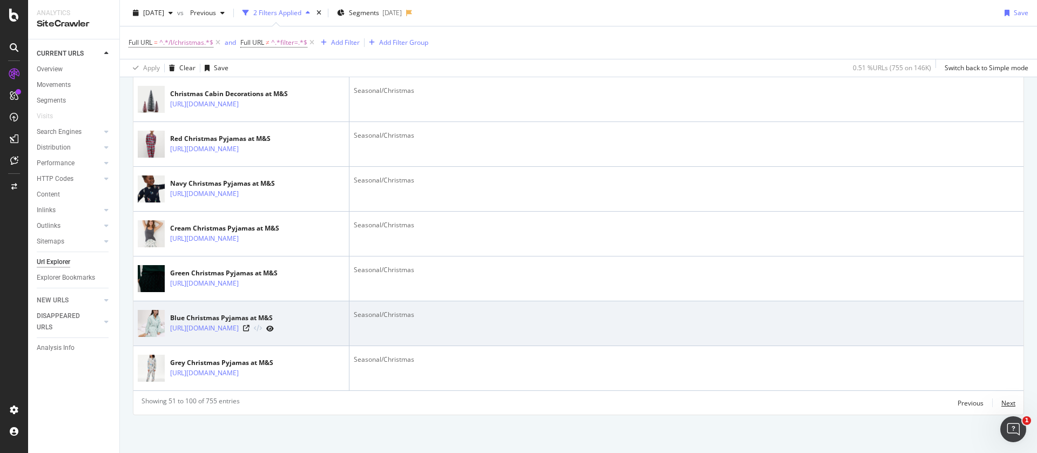
scroll to position [2631, 0]
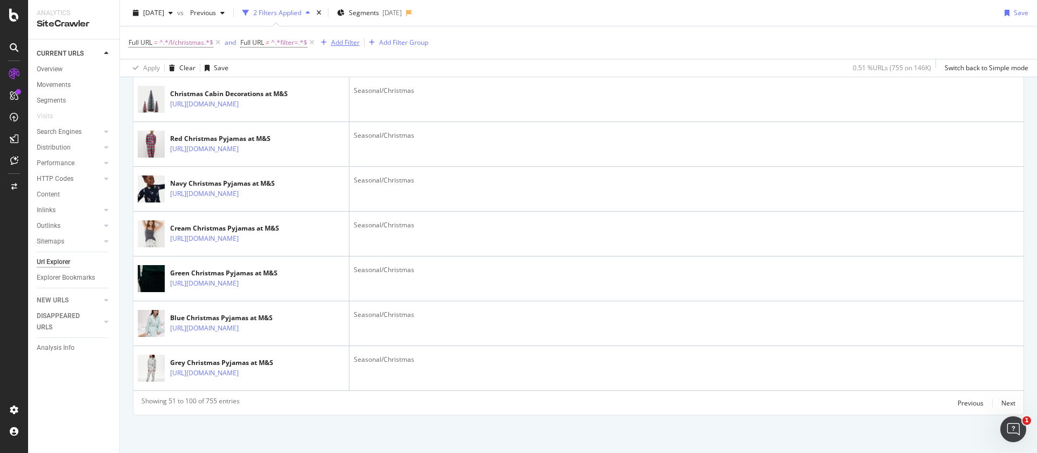
click at [346, 40] on div "Add Filter" at bounding box center [345, 42] width 29 height 9
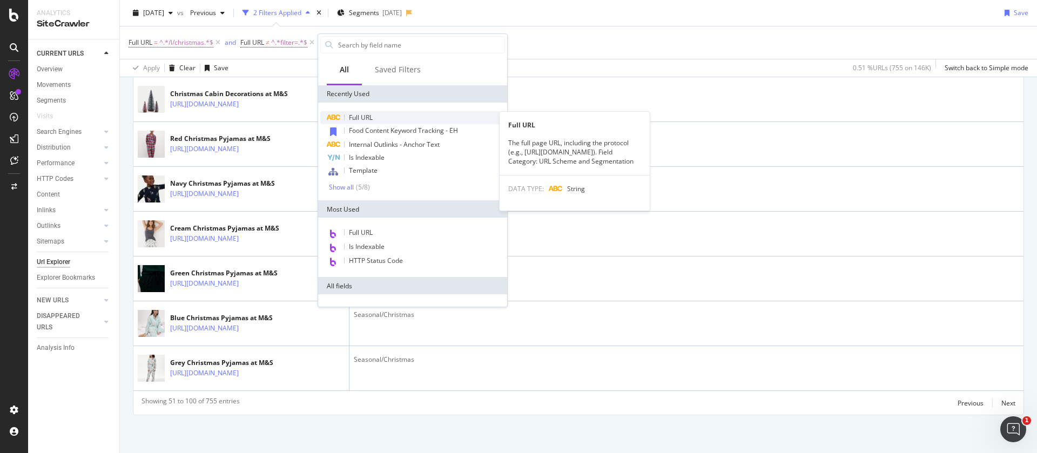
click at [367, 115] on span "Full URL" at bounding box center [361, 117] width 24 height 9
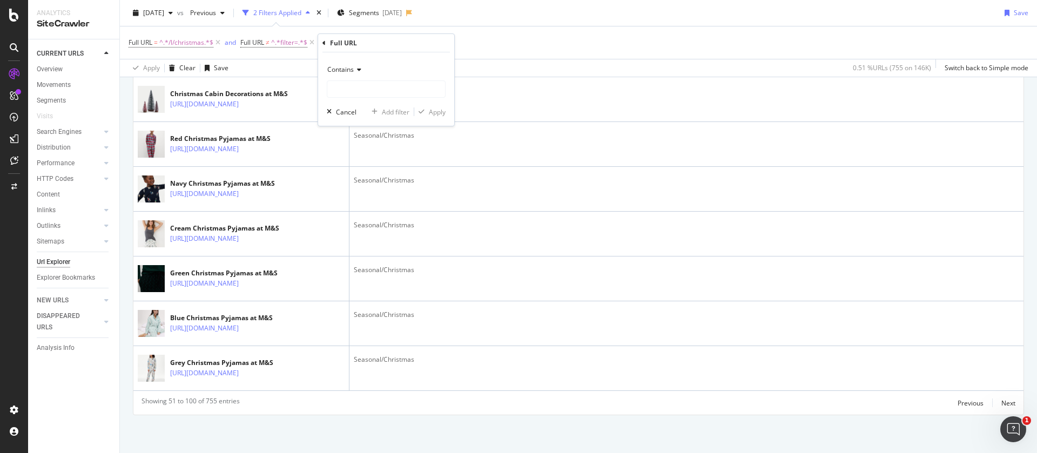
click at [351, 73] on span "Contains" at bounding box center [340, 69] width 26 height 9
click at [349, 191] on span "Doesn't contain" at bounding box center [355, 190] width 47 height 9
click at [344, 89] on input "text" at bounding box center [386, 88] width 118 height 17
type input "/fs5"
click at [442, 111] on div "Apply" at bounding box center [437, 111] width 17 height 9
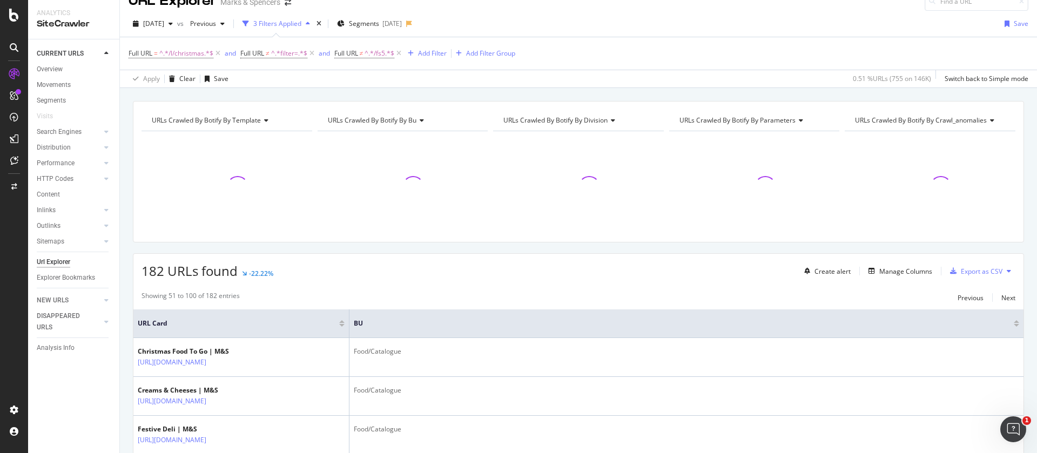
scroll to position [2461, 0]
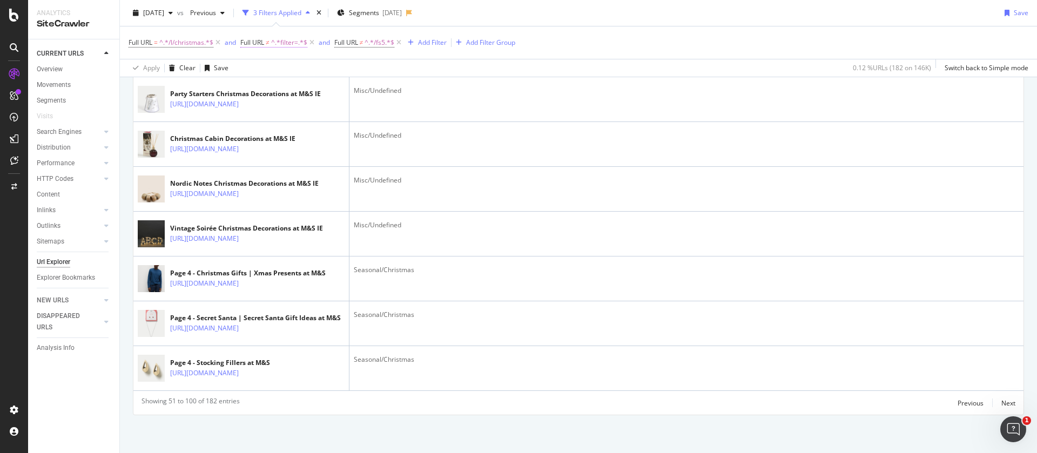
click at [277, 43] on span "^.*filter=.*$" at bounding box center [289, 42] width 36 height 15
click at [264, 89] on input "filter=" at bounding box center [302, 87] width 102 height 17
type input "="
click at [357, 106] on div "Apply" at bounding box center [360, 110] width 17 height 9
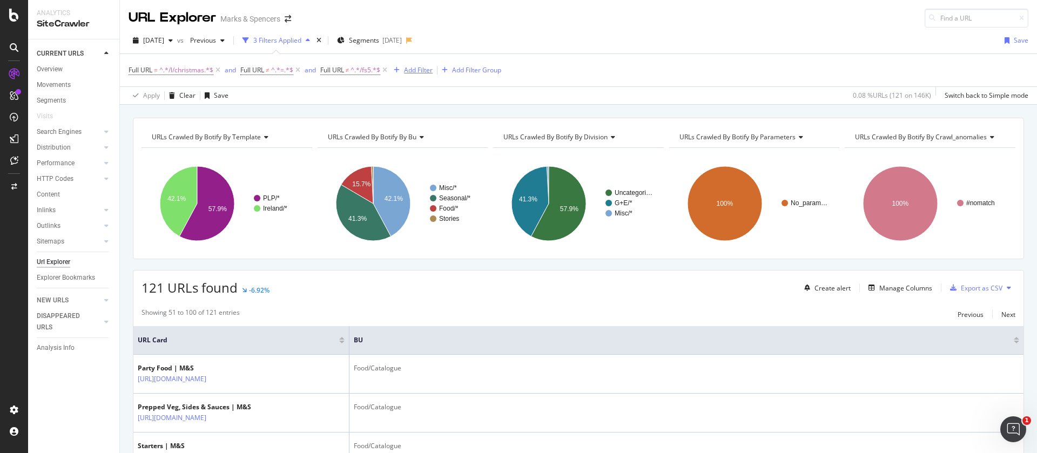
click at [417, 75] on div "Add Filter" at bounding box center [410, 70] width 43 height 12
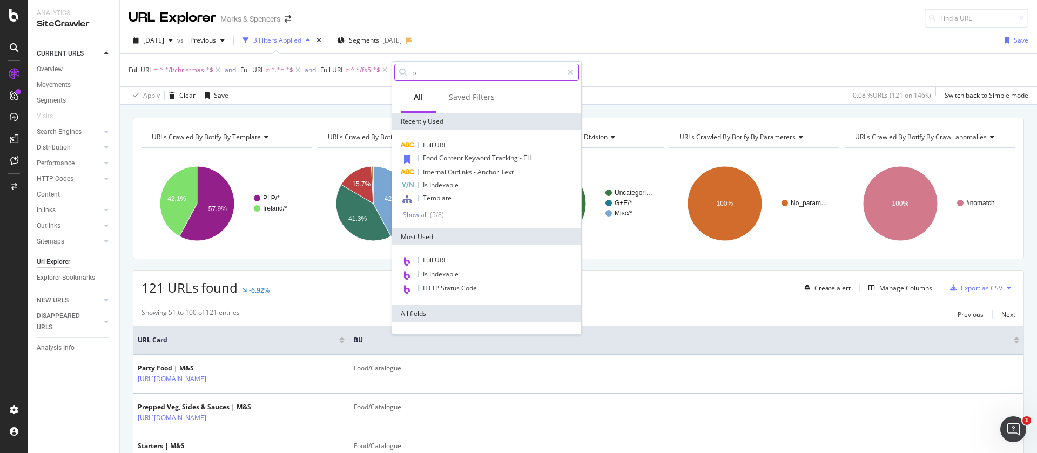
type input "bu"
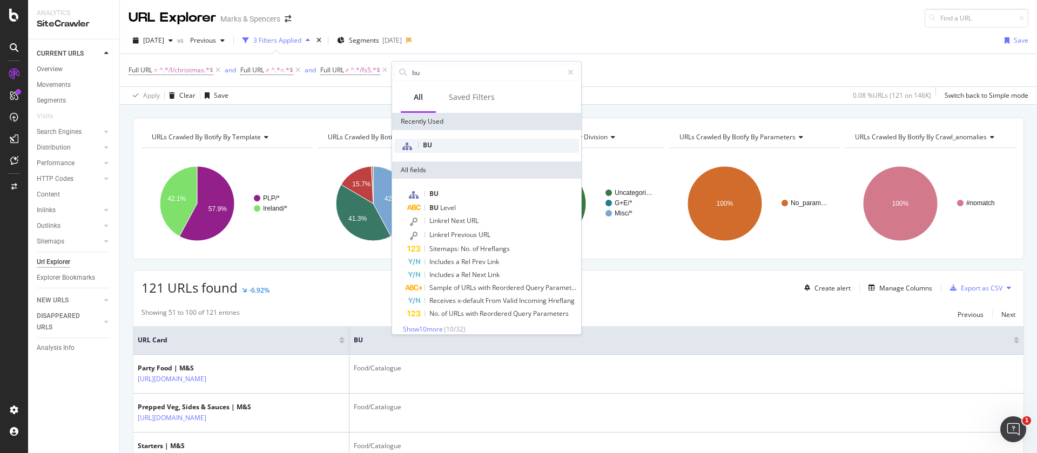
click at [450, 144] on div "BU" at bounding box center [486, 146] width 185 height 14
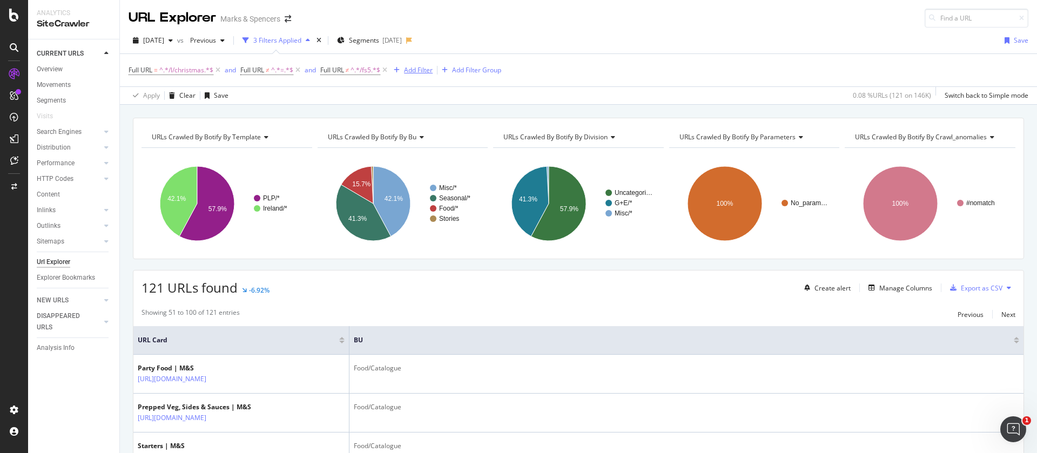
click at [406, 68] on div "Add Filter" at bounding box center [418, 69] width 29 height 9
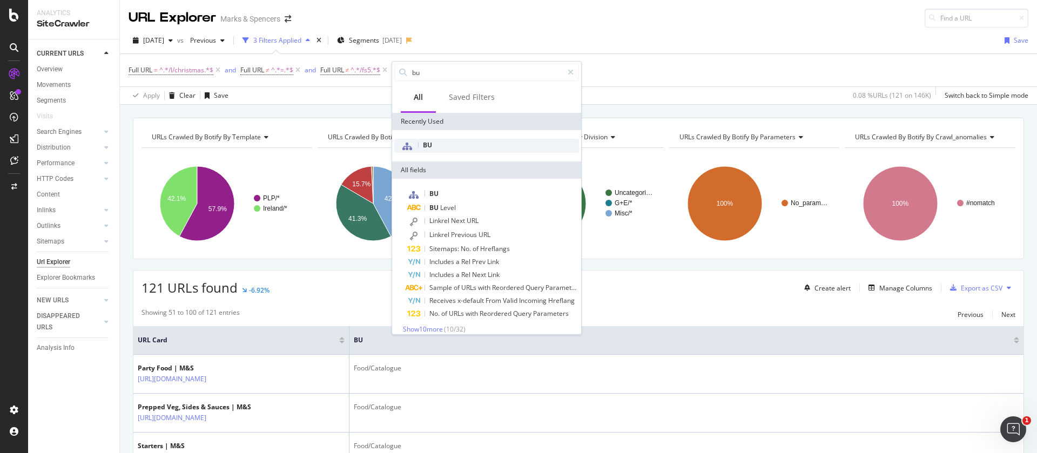
click at [434, 143] on div "BU" at bounding box center [486, 146] width 185 height 14
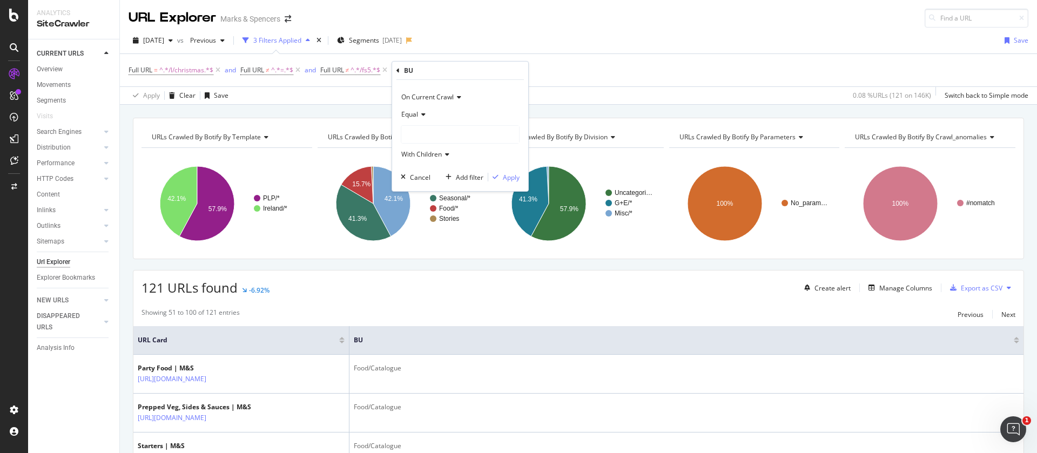
click at [427, 126] on div at bounding box center [460, 134] width 118 height 17
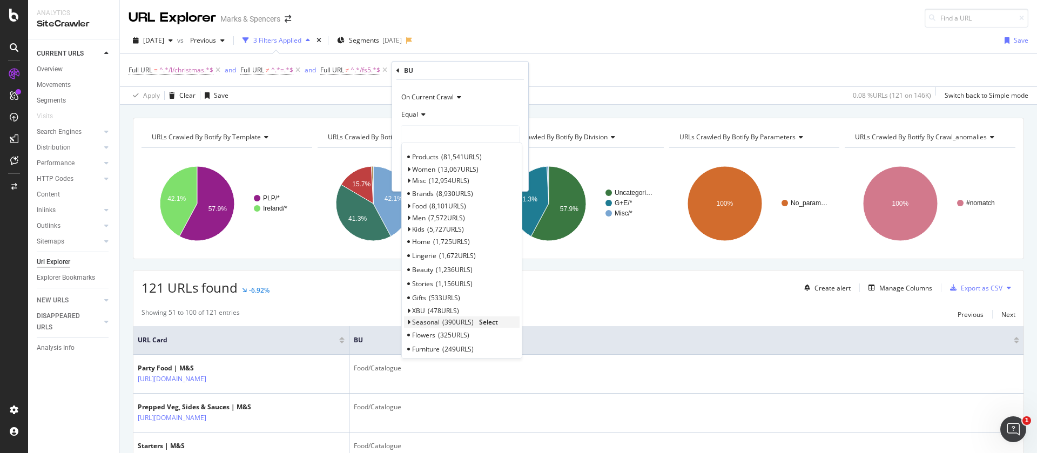
click at [408, 322] on icon at bounding box center [409, 322] width 4 height 6
click at [437, 334] on span "Christmas" at bounding box center [432, 335] width 31 height 9
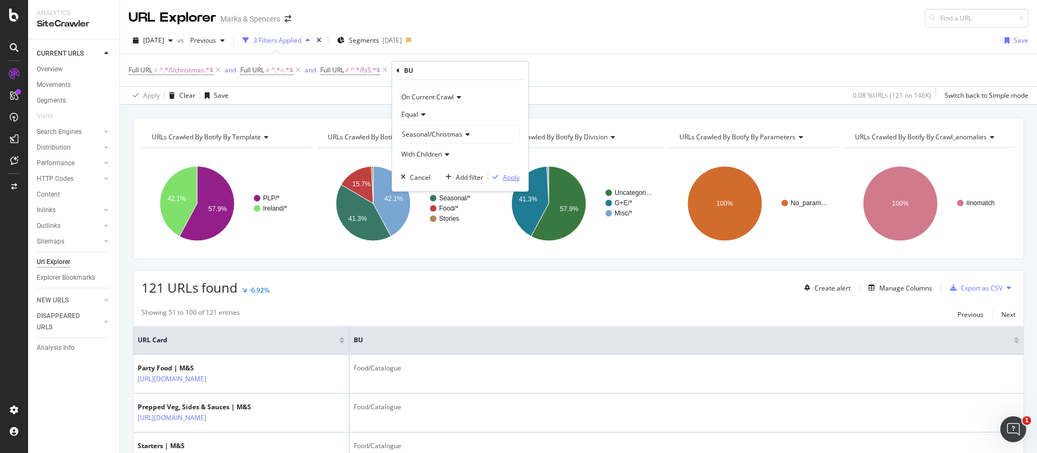
click at [504, 178] on div "Apply" at bounding box center [511, 177] width 17 height 9
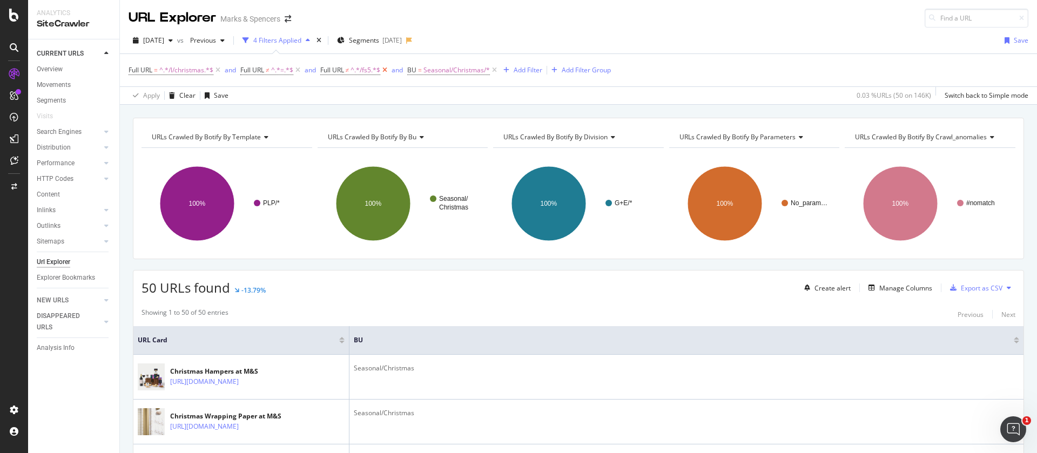
click at [388, 69] on icon at bounding box center [384, 70] width 9 height 11
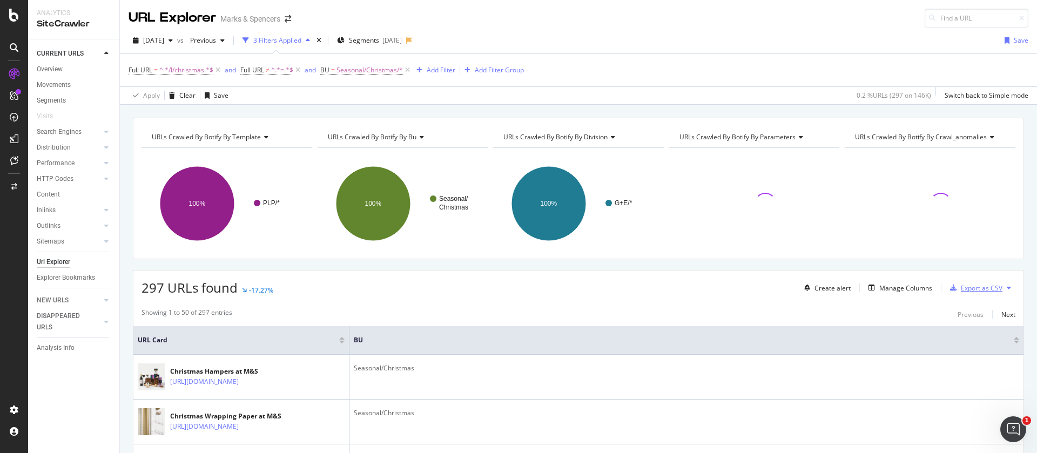
click at [976, 287] on div "Export as CSV" at bounding box center [982, 288] width 42 height 9
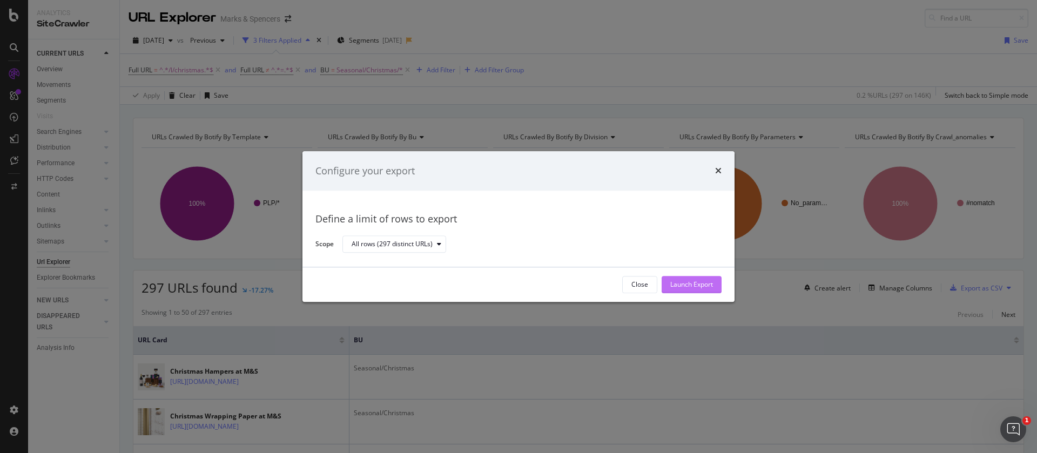
click at [691, 286] on div "Launch Export" at bounding box center [691, 284] width 43 height 9
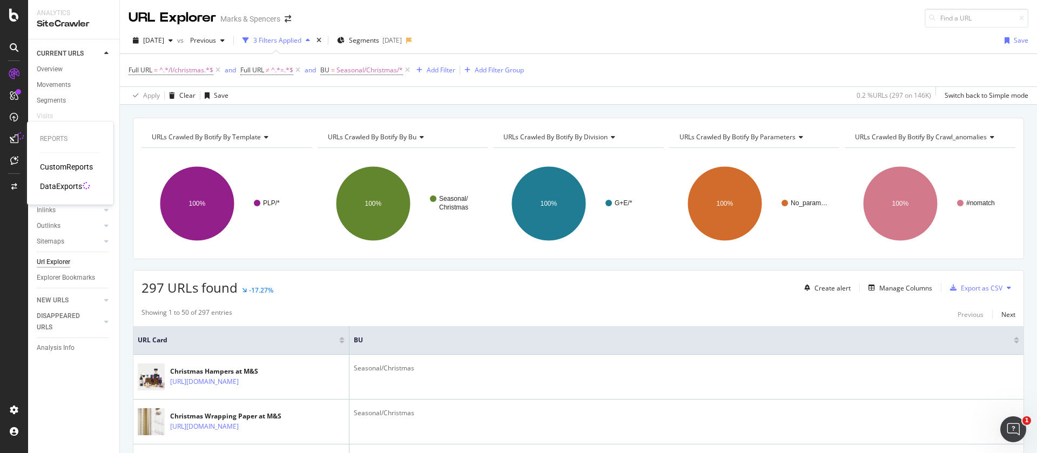
click at [47, 185] on div "DataExports" at bounding box center [61, 186] width 42 height 11
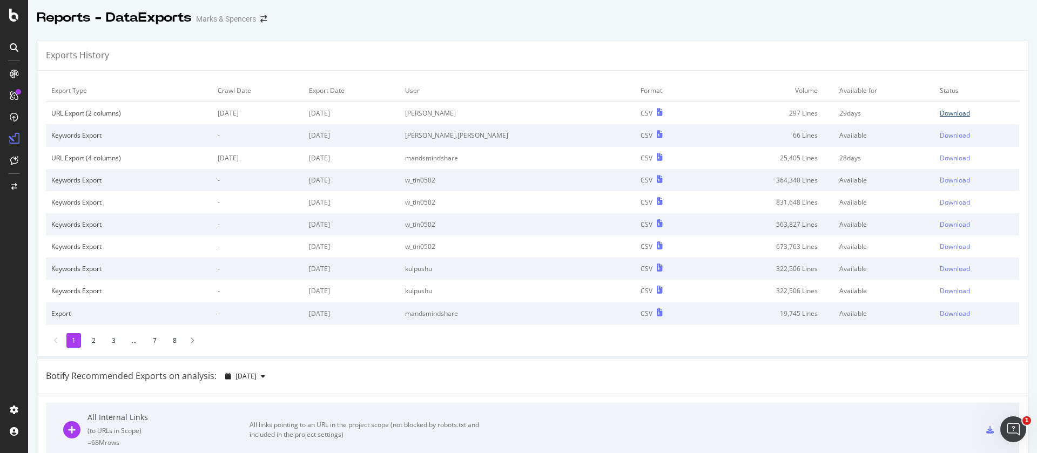
click at [940, 113] on div "Download" at bounding box center [955, 113] width 30 height 9
